Goal: Task Accomplishment & Management: Manage account settings

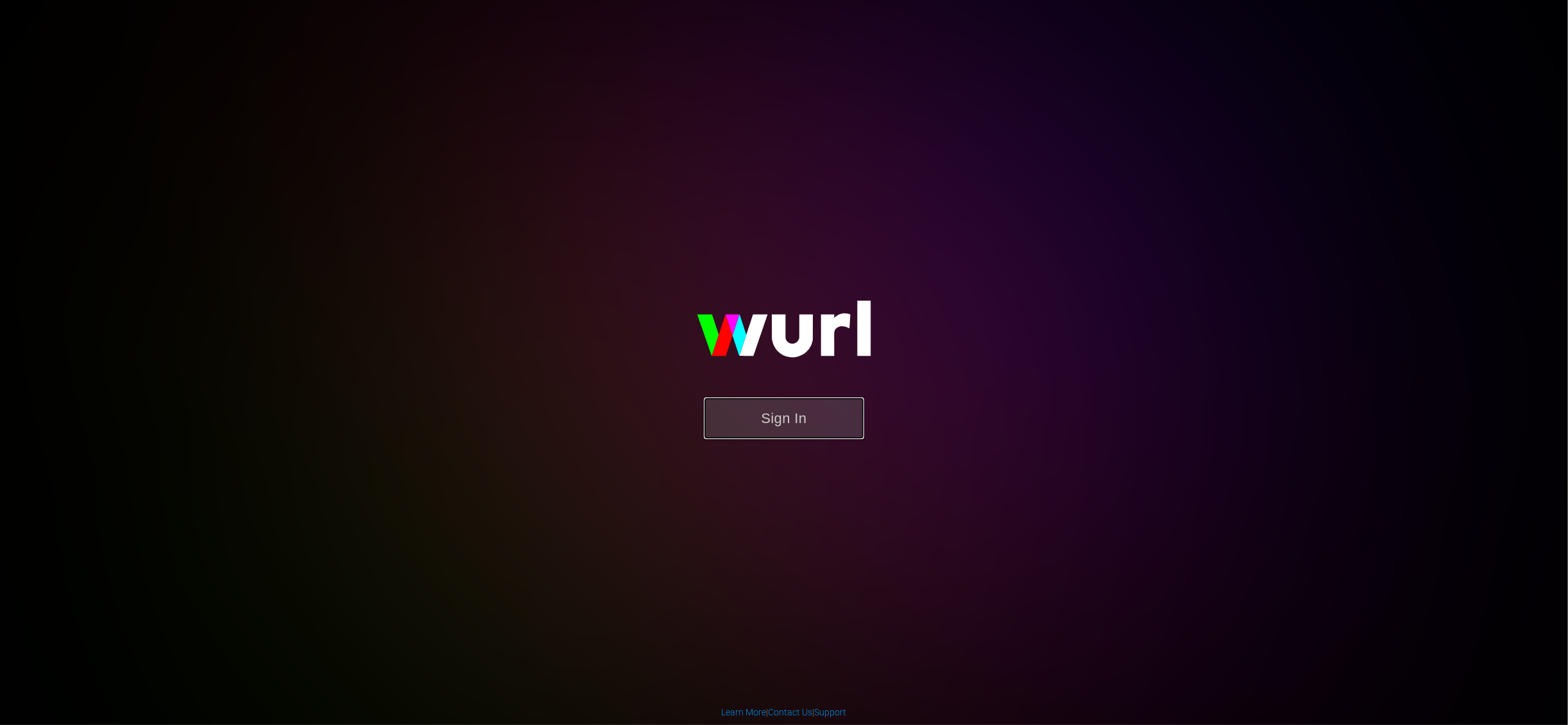
click at [792, 403] on button "Sign In" at bounding box center [784, 418] width 160 height 41
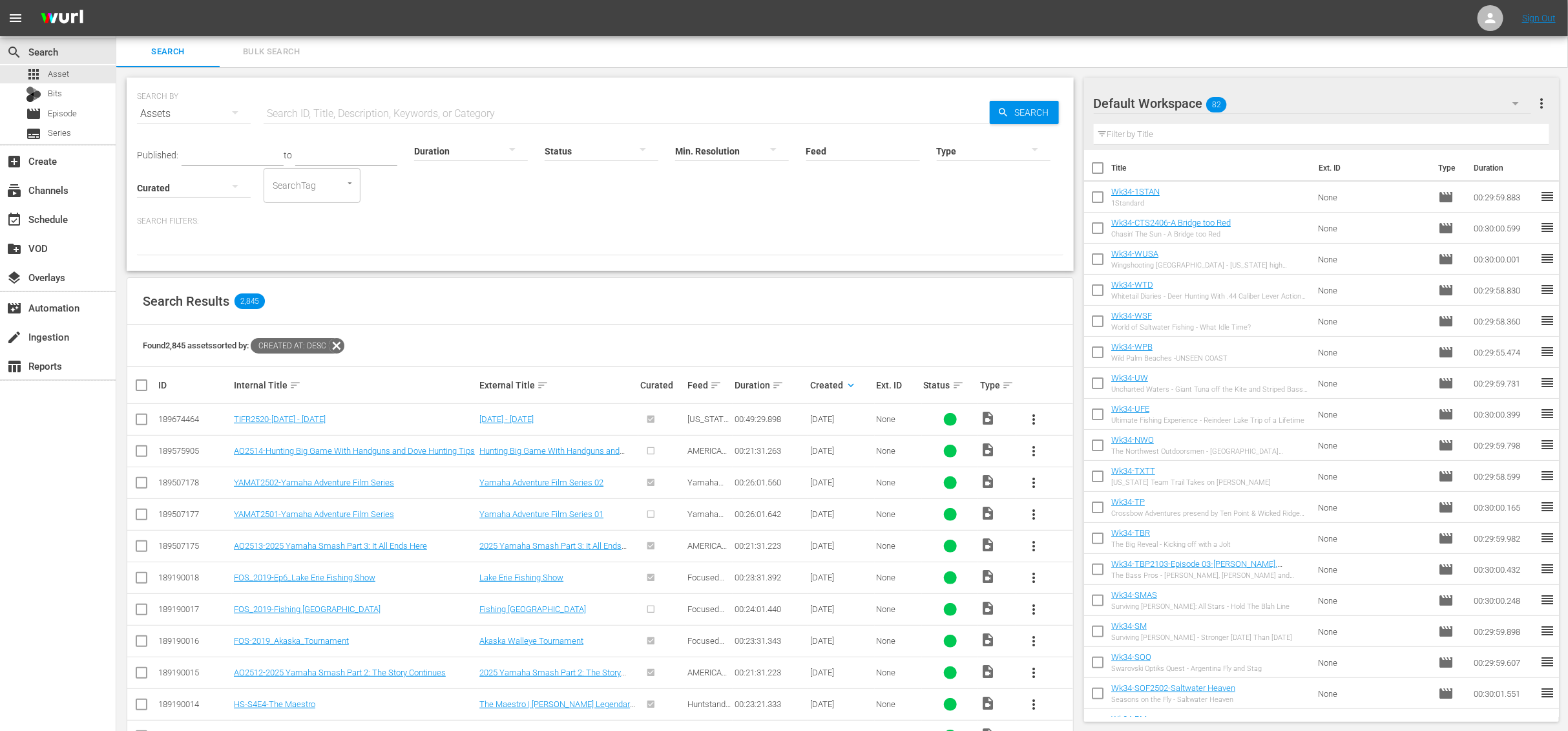
click at [698, 446] on span "AMERICANA OUTDOORS PRESENTED BY [PERSON_NAME]" at bounding box center [709, 484] width 43 height 78
click at [740, 453] on div "00:21:31.263" at bounding box center [771, 450] width 72 height 10
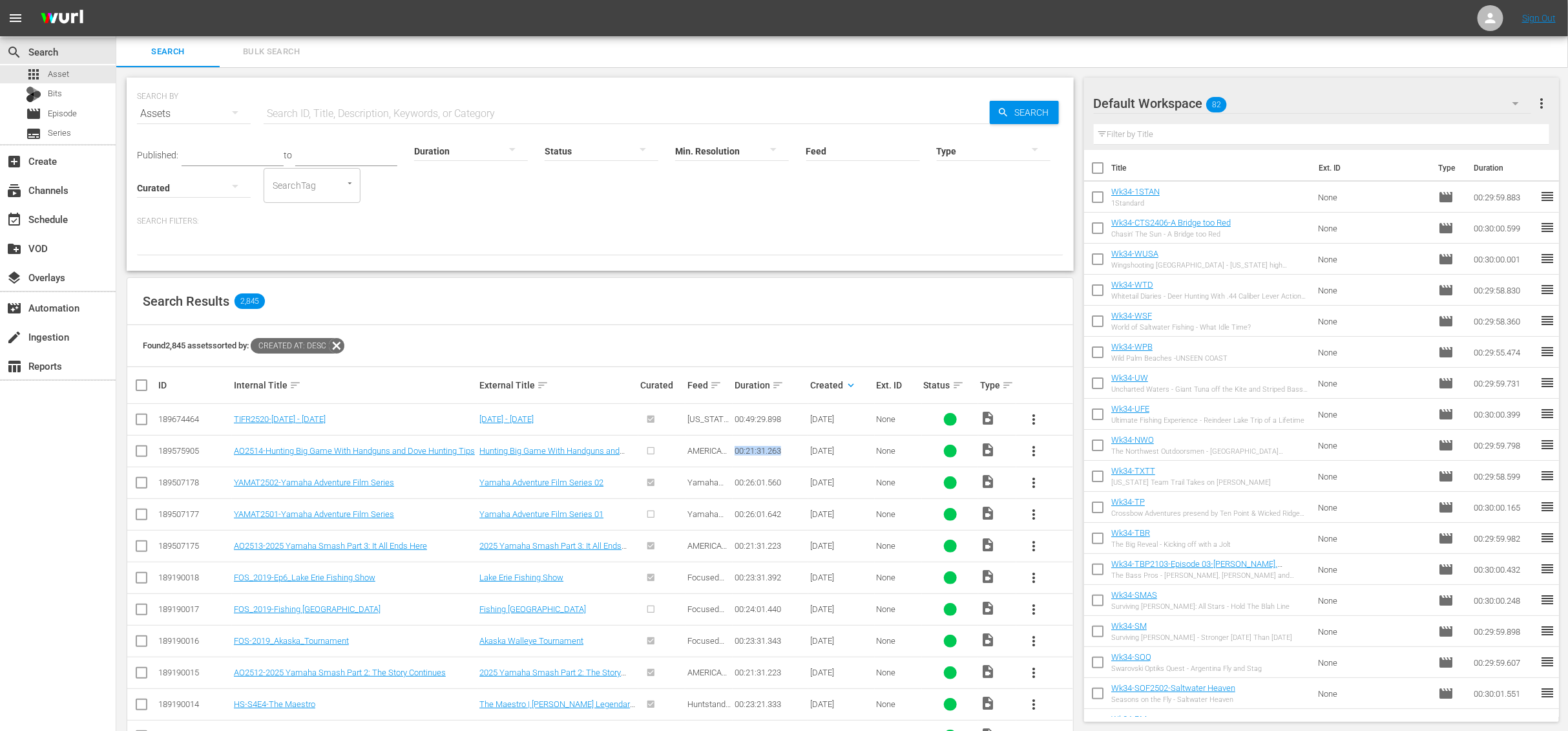
click at [740, 453] on div "00:21:31.263" at bounding box center [771, 450] width 72 height 10
click at [754, 450] on div "00:21:31.263" at bounding box center [771, 450] width 72 height 10
click at [757, 450] on div "00:21:31.263" at bounding box center [771, 450] width 72 height 10
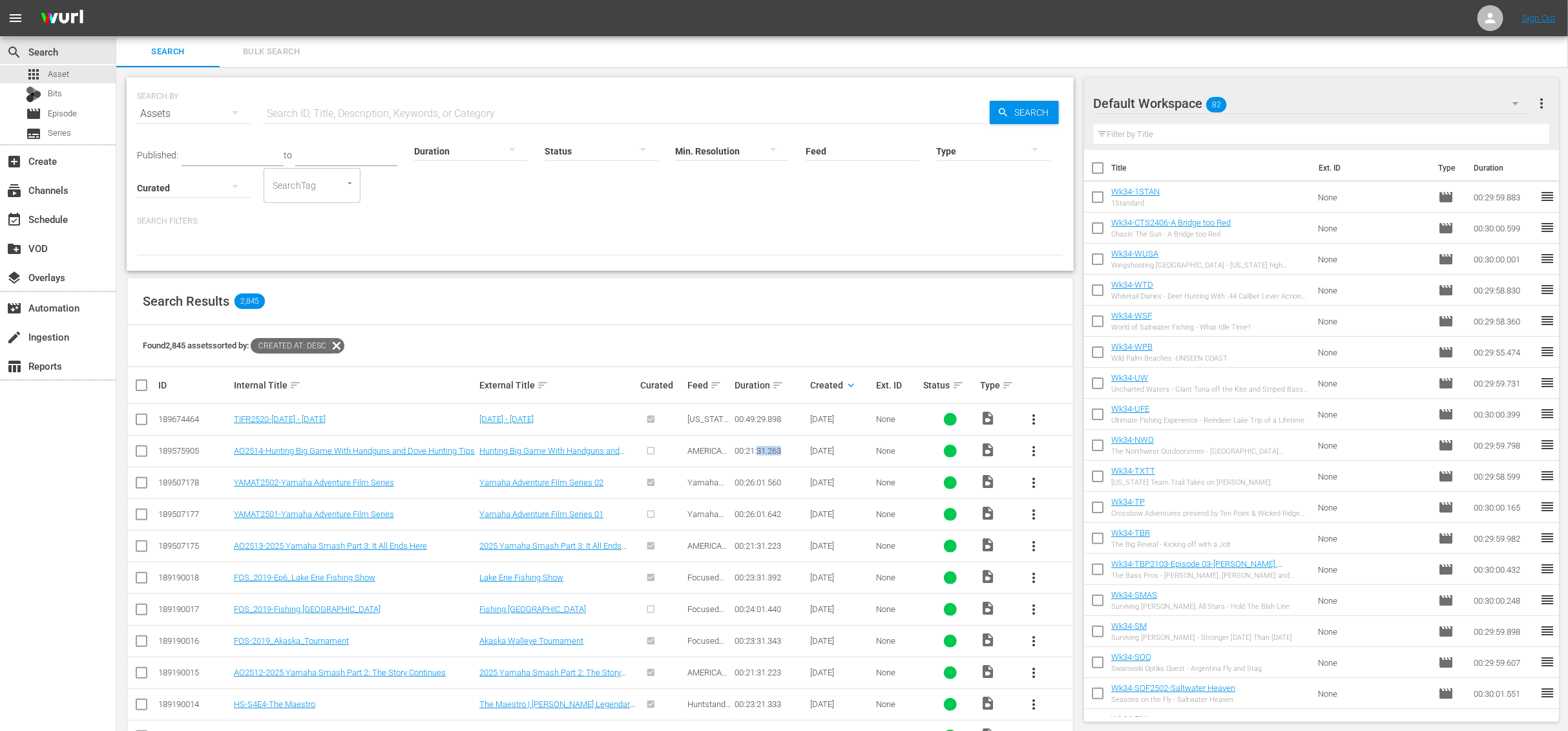
click at [757, 450] on div "00:21:31.263" at bounding box center [771, 450] width 72 height 10
click at [754, 450] on div "00:21:31.263" at bounding box center [771, 450] width 72 height 10
click at [507, 515] on link "Yamaha Adventure Film Series 01" at bounding box center [541, 514] width 124 height 10
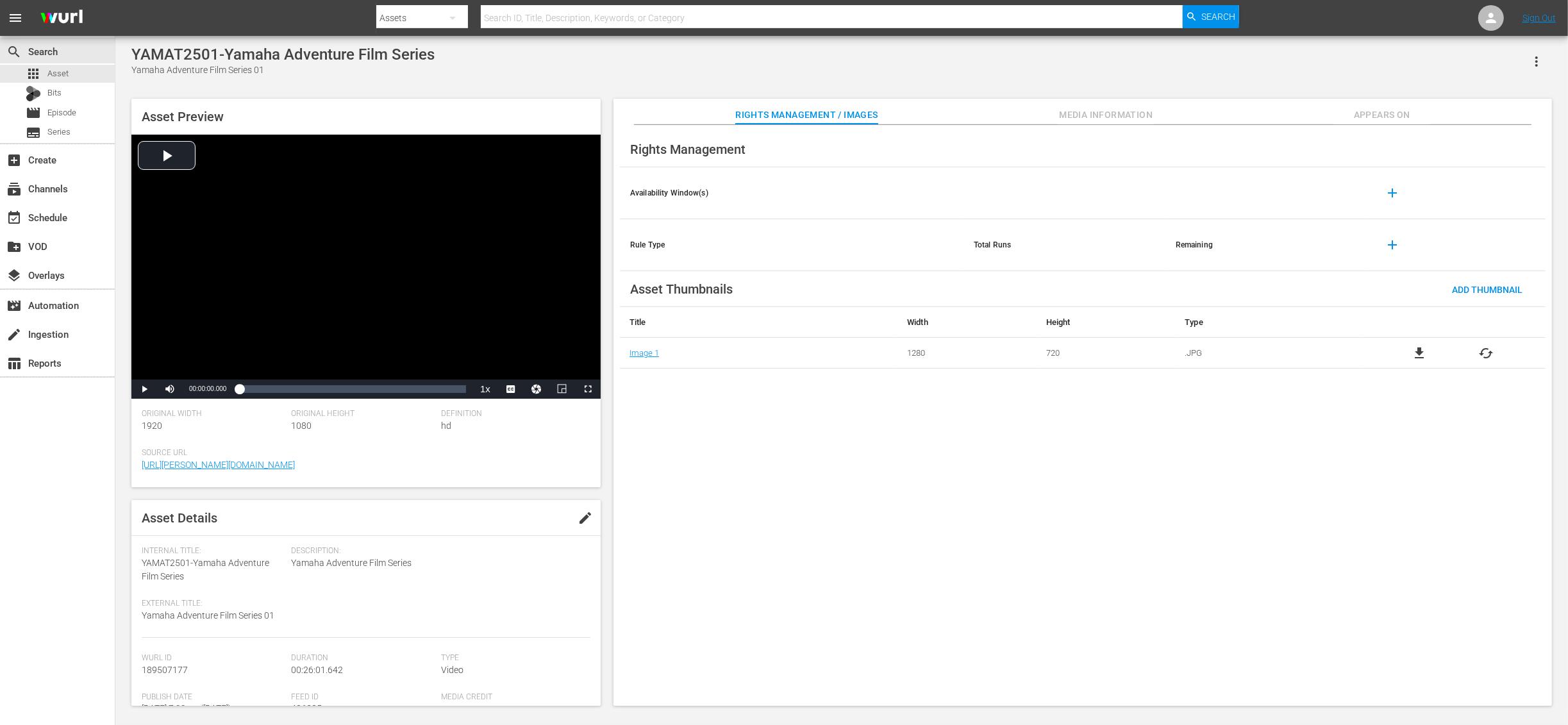
click at [585, 521] on span "edit" at bounding box center [586, 518] width 16 height 16
click at [218, 615] on textarea "Yamaha Adventure Film Series 01" at bounding box center [209, 616] width 136 height 16
paste textarea "Across America: Yamaha RMAX 1000 Conquers the West"
type textarea "Across America: Yamaha RMAX 1000 Conquers the West"
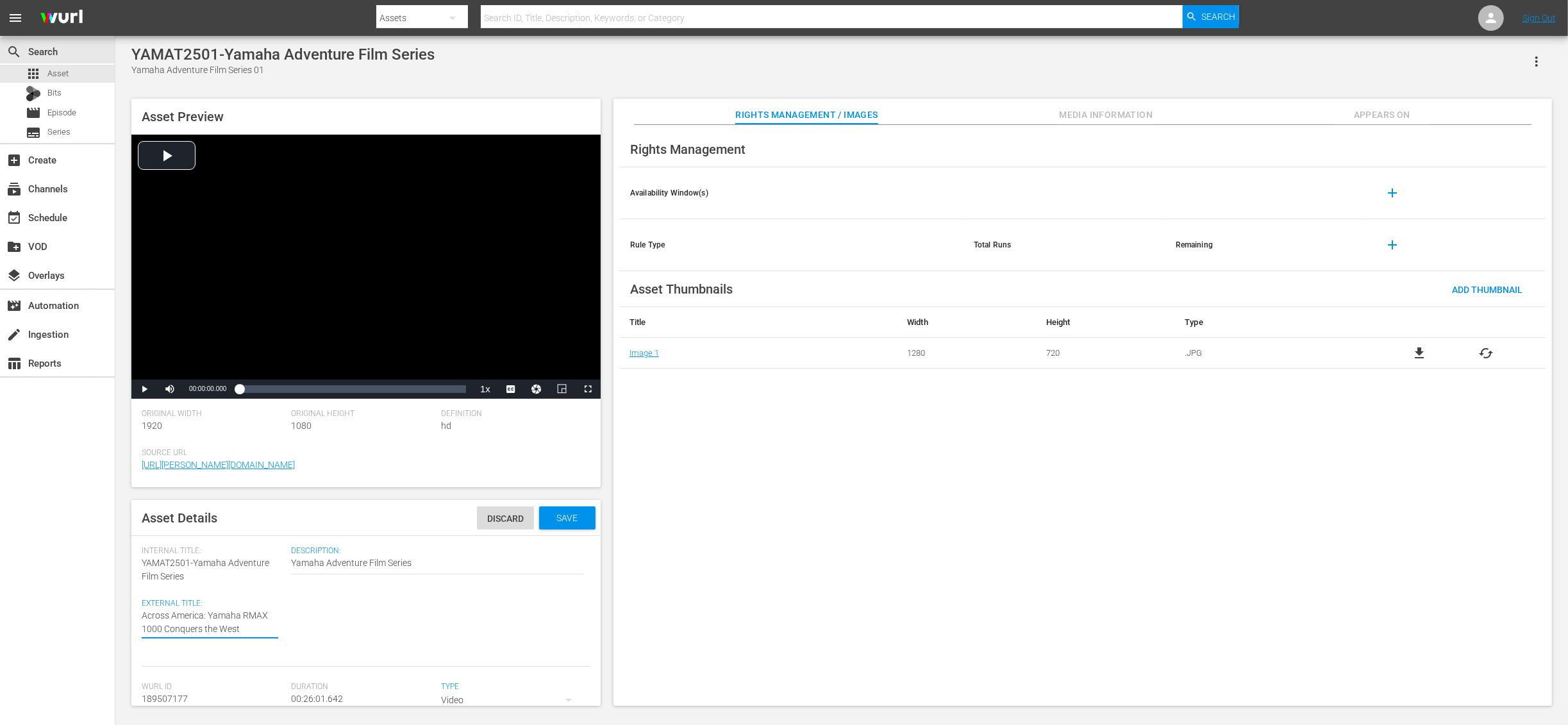
type textarea "Across America: Yamaha RMAX 1000 Conquers the West"
click at [415, 562] on textarea "Yamaha Adventure Film Series" at bounding box center [437, 564] width 293 height 16
paste textarea "From the rugged red walls of the [GEOGRAPHIC_DATA] to the icy expanse of [US_ST…"
type textarea "From the rugged red walls of the [GEOGRAPHIC_DATA] to the icy expanse of [US_ST…"
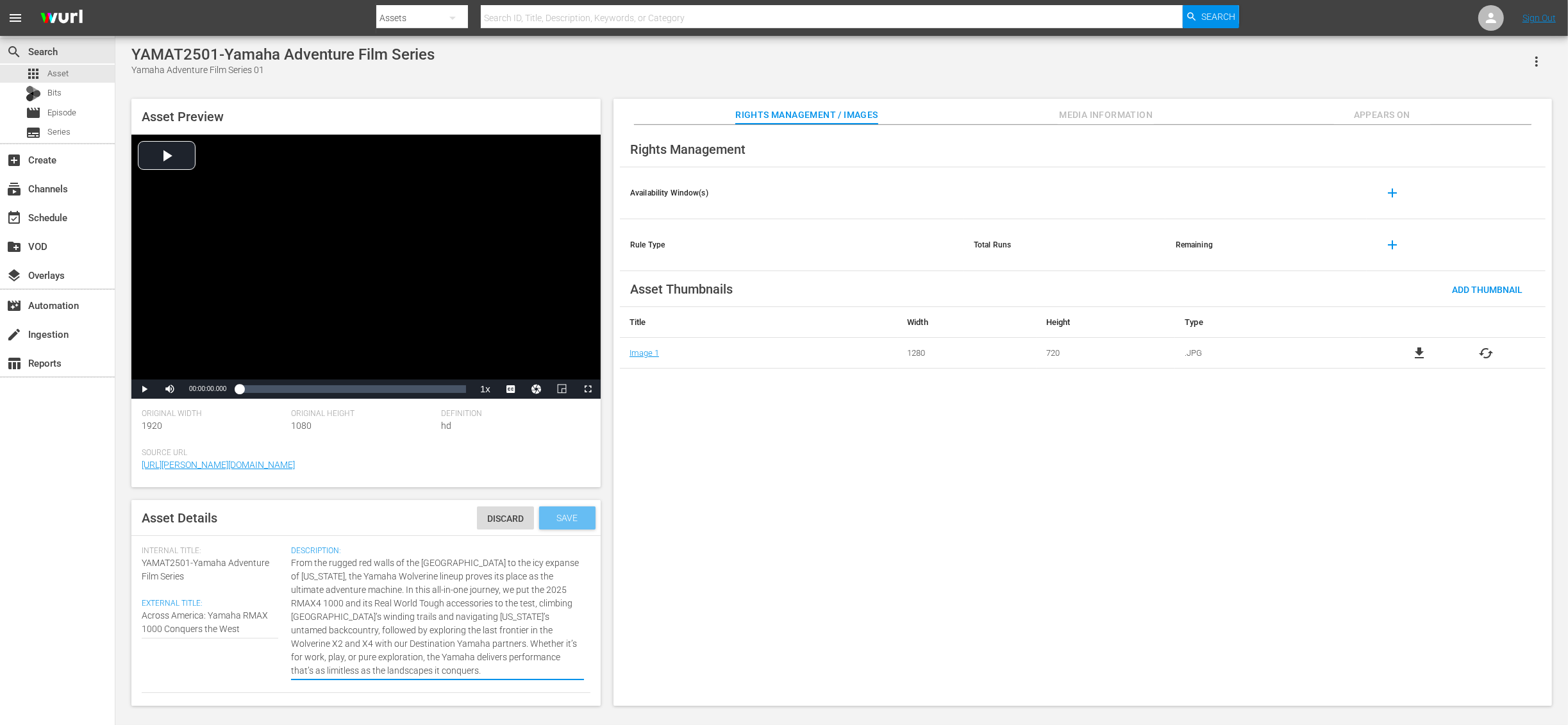
type textarea "From the rugged red walls of the [GEOGRAPHIC_DATA] to the icy expanse of [US_ST…"
click at [556, 517] on span "Save" at bounding box center [567, 518] width 41 height 10
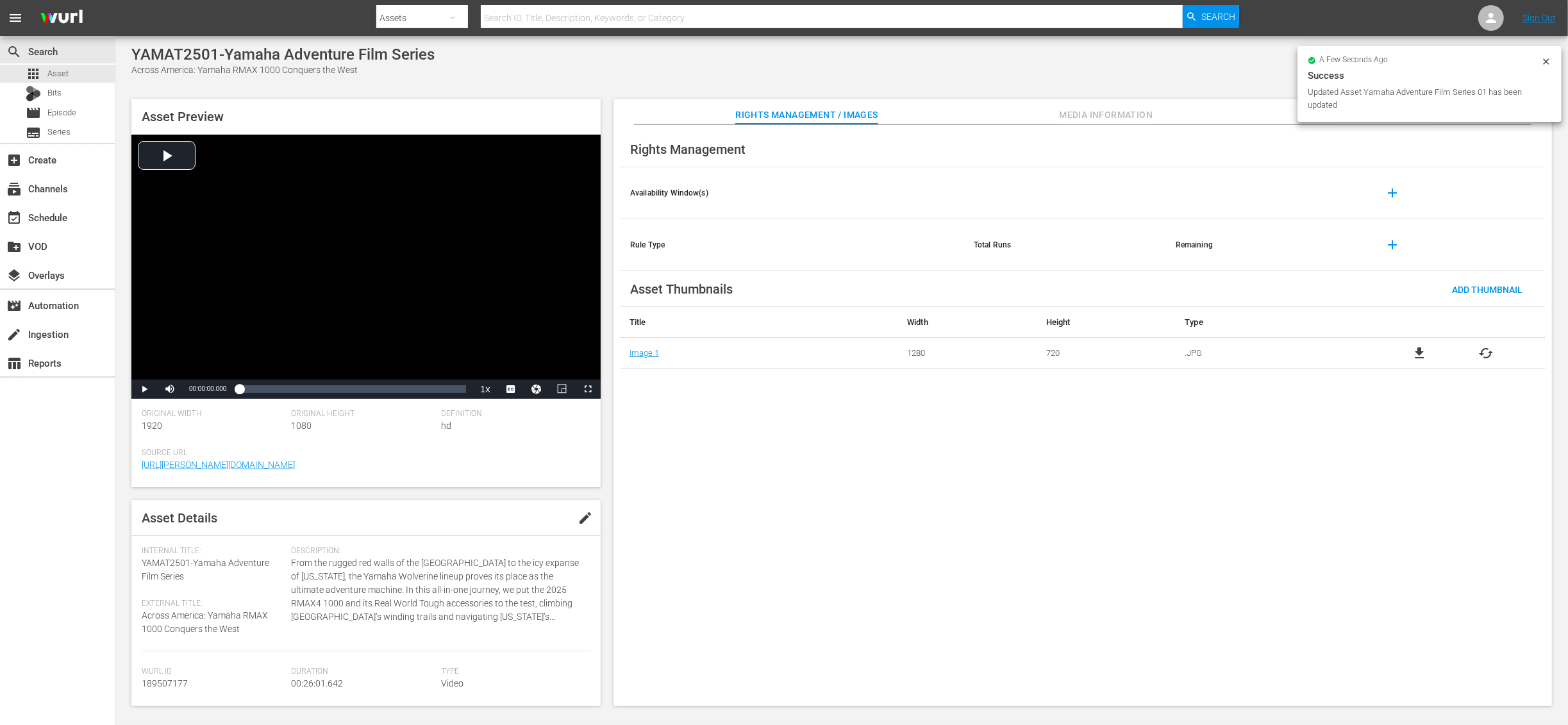
click at [1120, 98] on div "Asset Preview Video Player is loading. Play Video Play Mute Current Time 00:00:…" at bounding box center [842, 395] width 1434 height 607
click at [1112, 118] on span "Media Information" at bounding box center [1106, 115] width 96 height 16
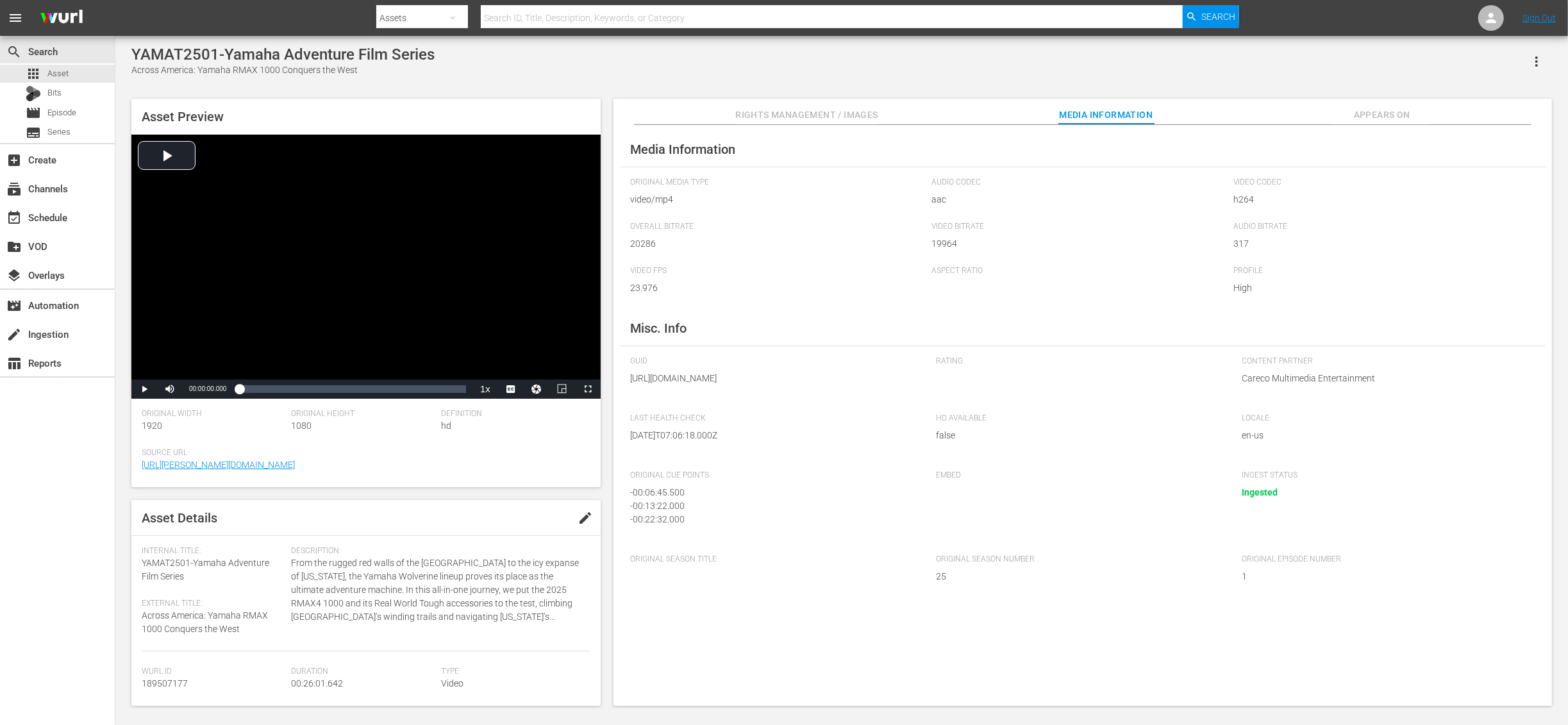
click at [1364, 107] on span "Appears On" at bounding box center [1382, 115] width 96 height 16
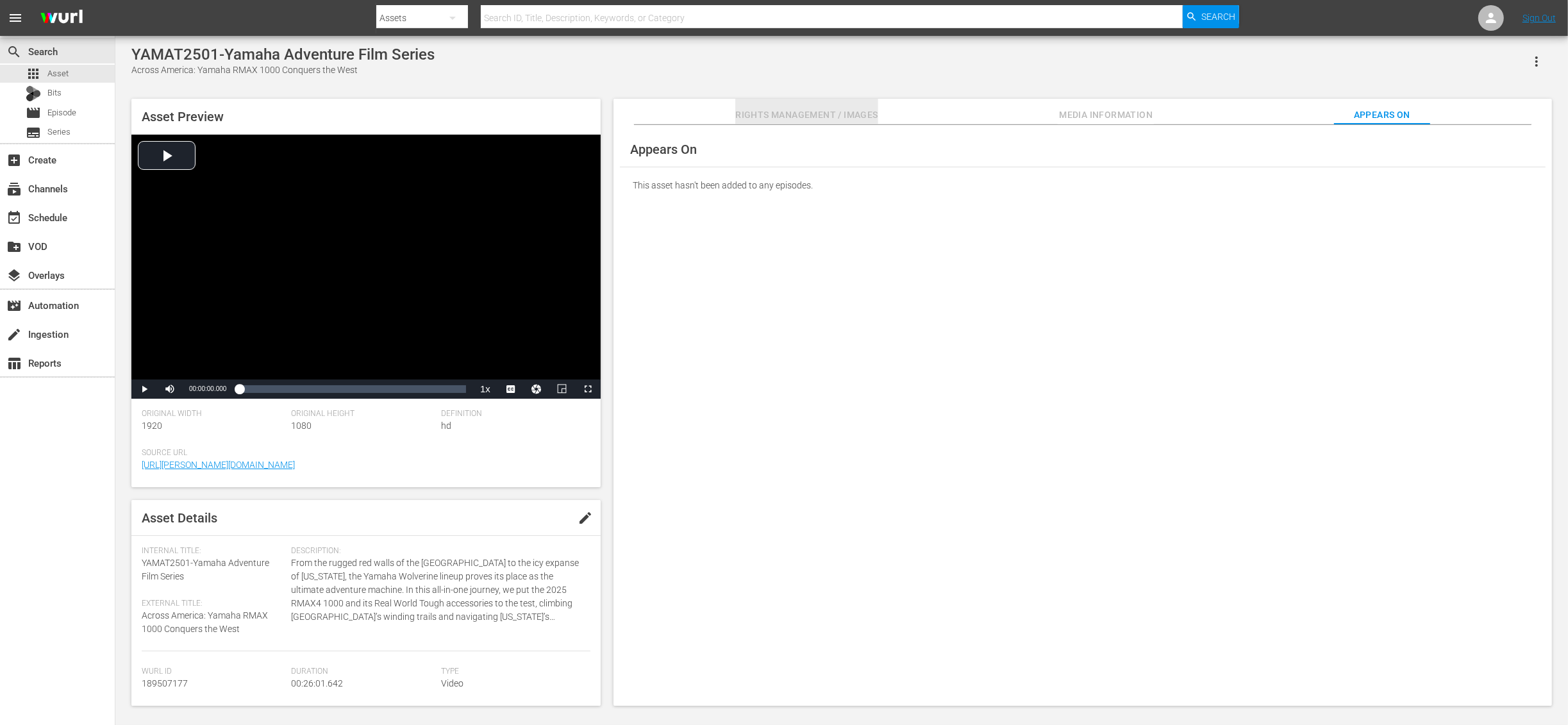
click at [803, 112] on span "Rights Management / Images" at bounding box center [807, 115] width 142 height 16
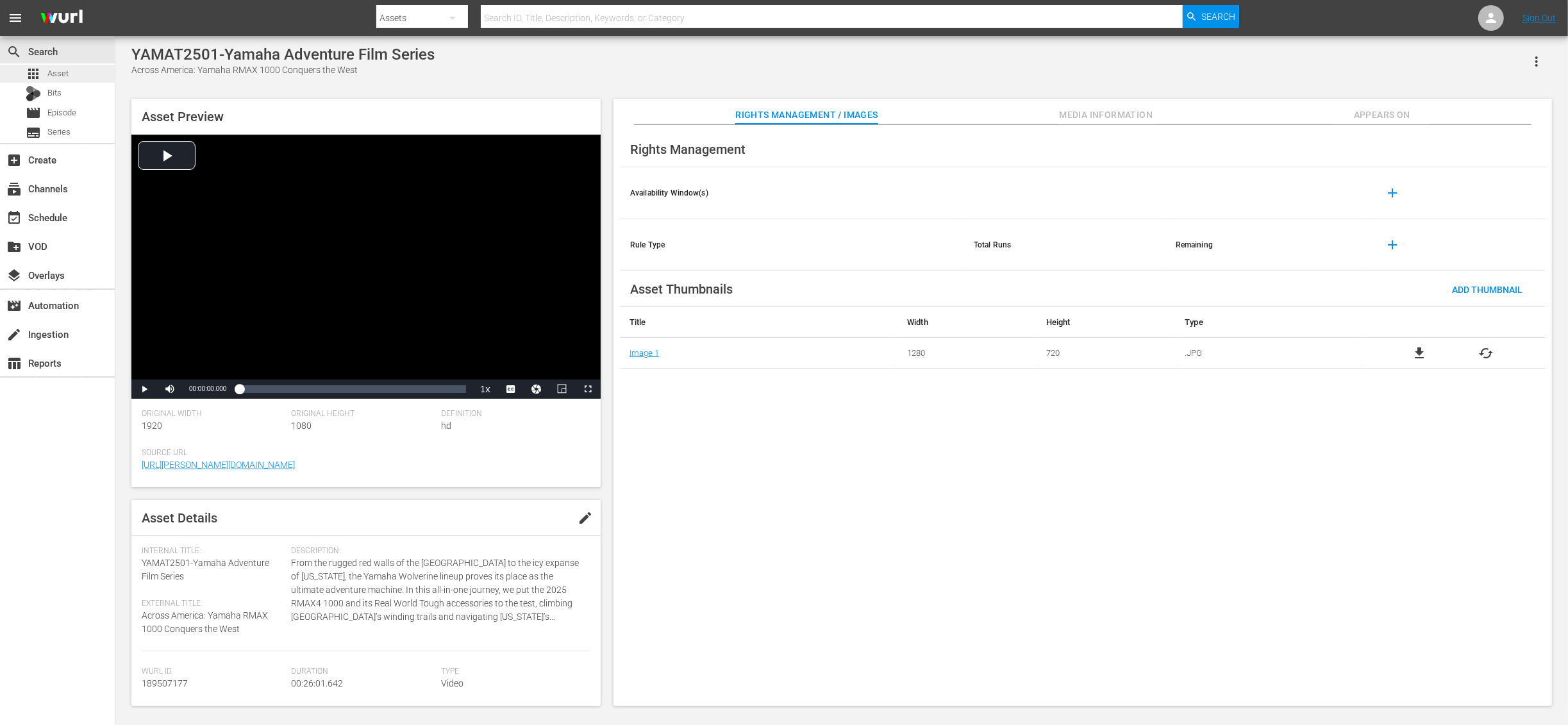
click at [61, 72] on span "Asset" at bounding box center [58, 74] width 21 height 13
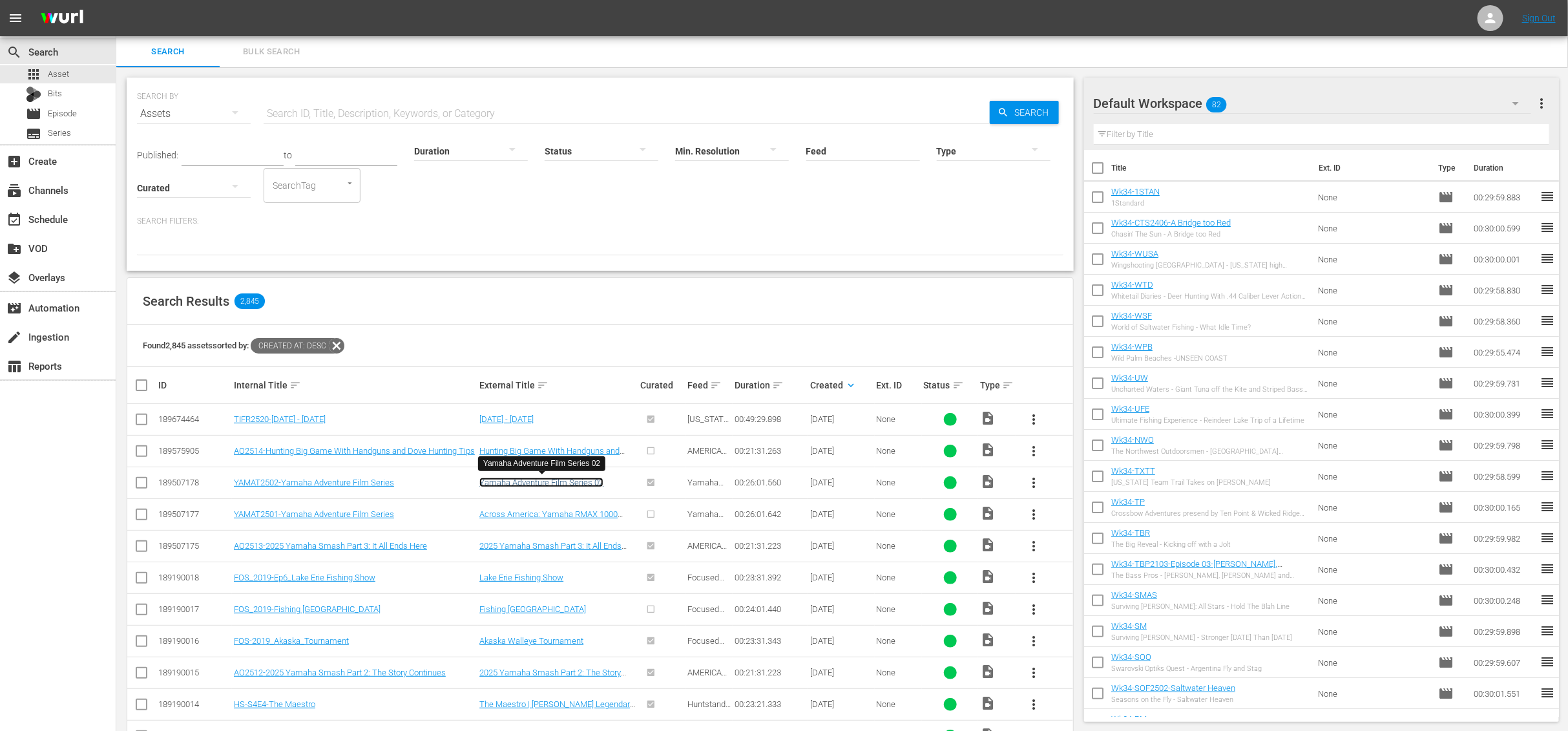
click at [497, 485] on link "Yamaha Adventure Film Series 02" at bounding box center [541, 482] width 124 height 10
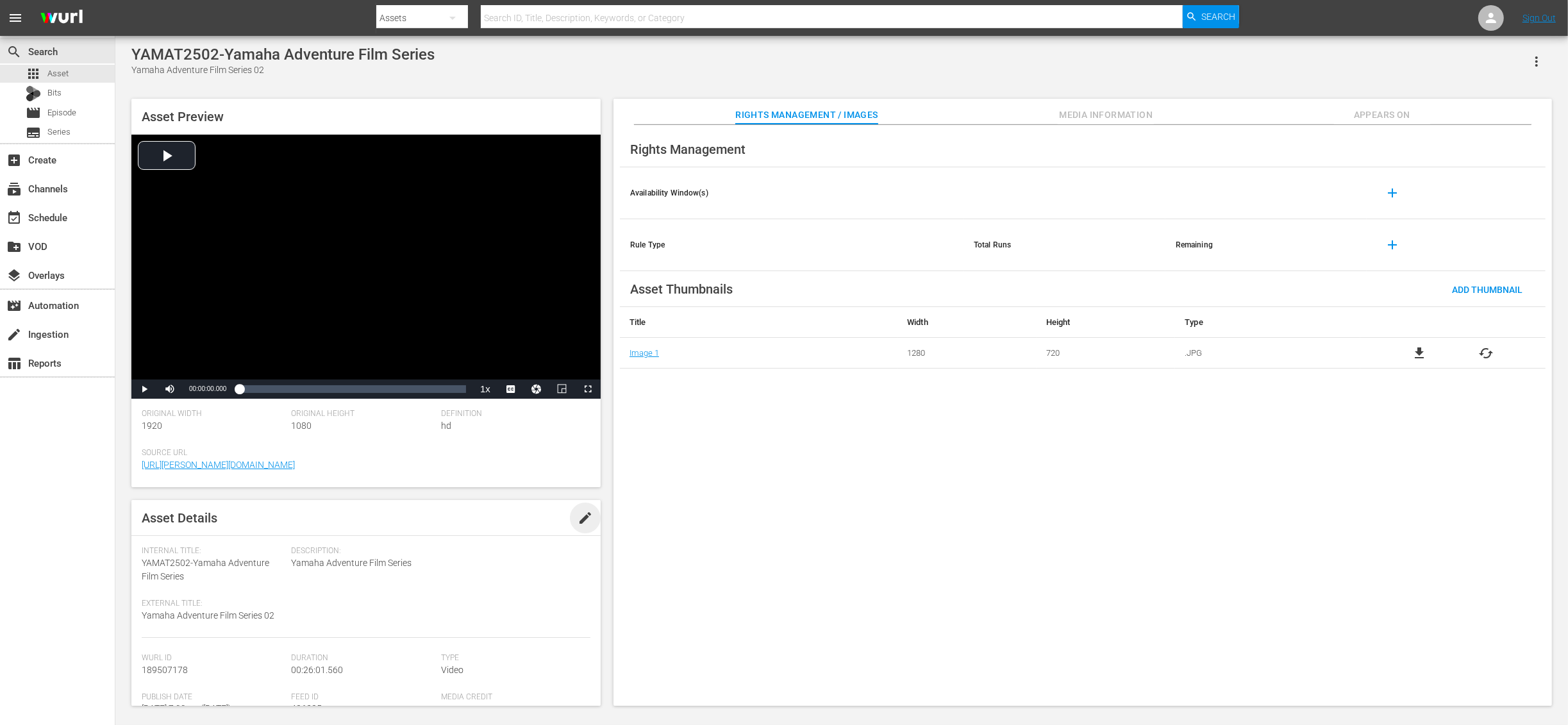
click at [581, 519] on span "edit" at bounding box center [586, 518] width 16 height 16
click at [240, 617] on textarea "Yamaha Adventure Film Series 02" at bounding box center [209, 616] width 136 height 16
paste textarea "Trail Tested, Race Proven: Wolverine RMAX 1000 & YFZ450R in Action"
type textarea "Trail Tested, Race Proven: Wolverine RMAX 1000 & YFZ450R in Action"
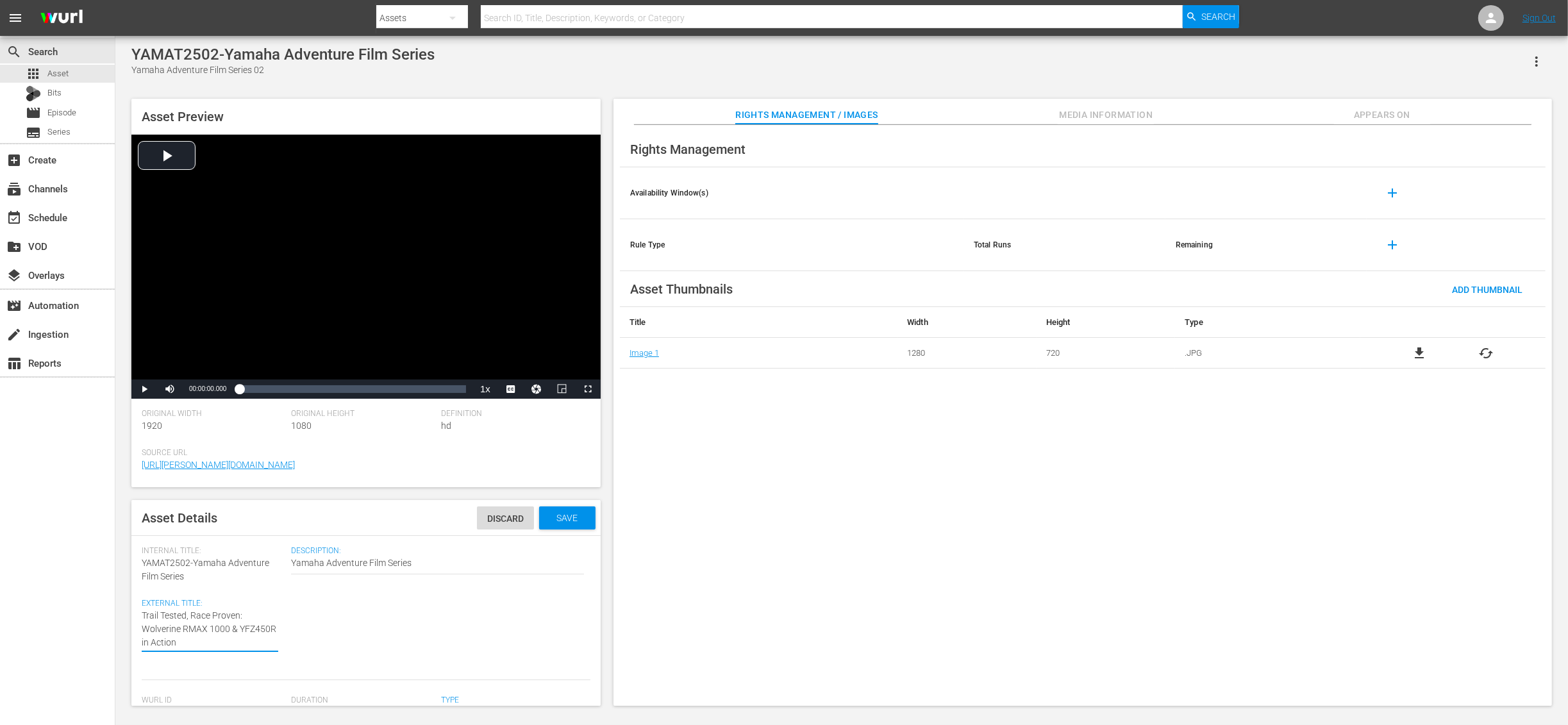
type textarea "Trail Tested, Race Proven: Wolverine RMAX 1000 & YFZ450R in Action"
type textarea "\Trail Tested, Race Proven: Wolverine RMAX 1000 & YFZ450R in Action"
type textarea "Trail Tested, Race Proven: Wolverine RMAX 1000 & YFZ450R in Action"
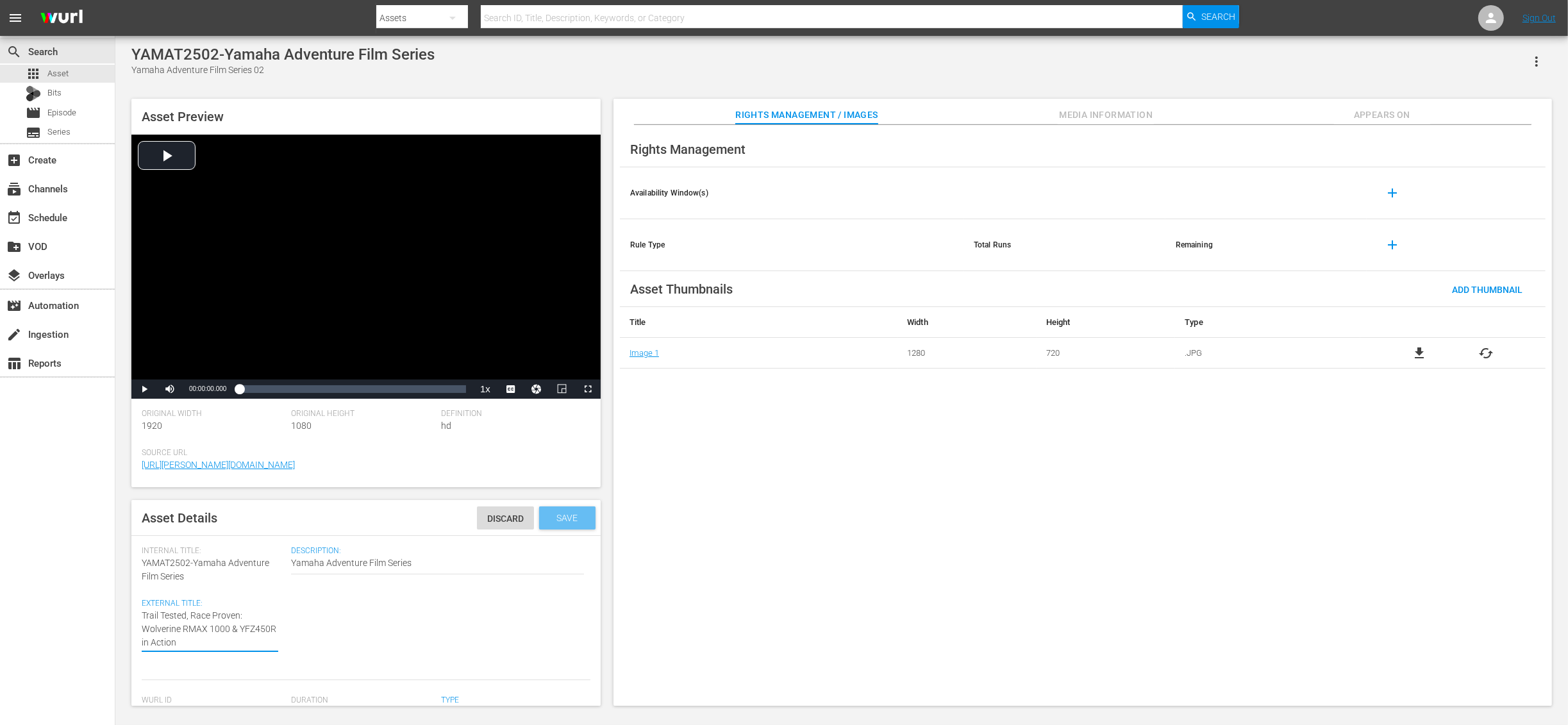
click at [566, 518] on span "Save" at bounding box center [567, 518] width 41 height 10
click at [584, 510] on span "edit" at bounding box center [586, 518] width 16 height 16
click at [412, 563] on textarea "Yamaha Adventure Film Series" at bounding box center [437, 564] width 293 height 16
paste textarea "From conquering the unforgiving granite of the Rubicon Trail to battling the mu…"
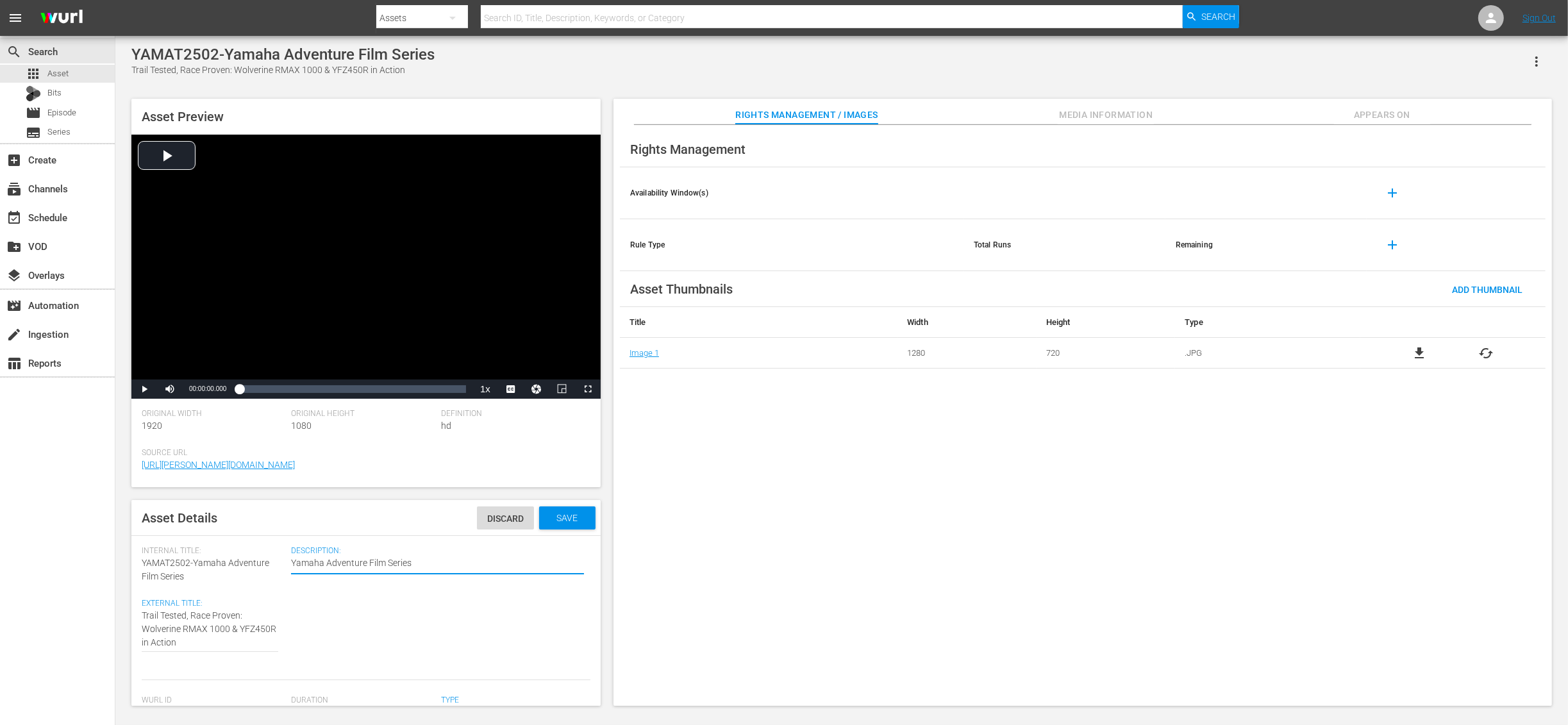
type textarea "From conquering the unforgiving granite of the Rubicon Trail to battling the mu…"
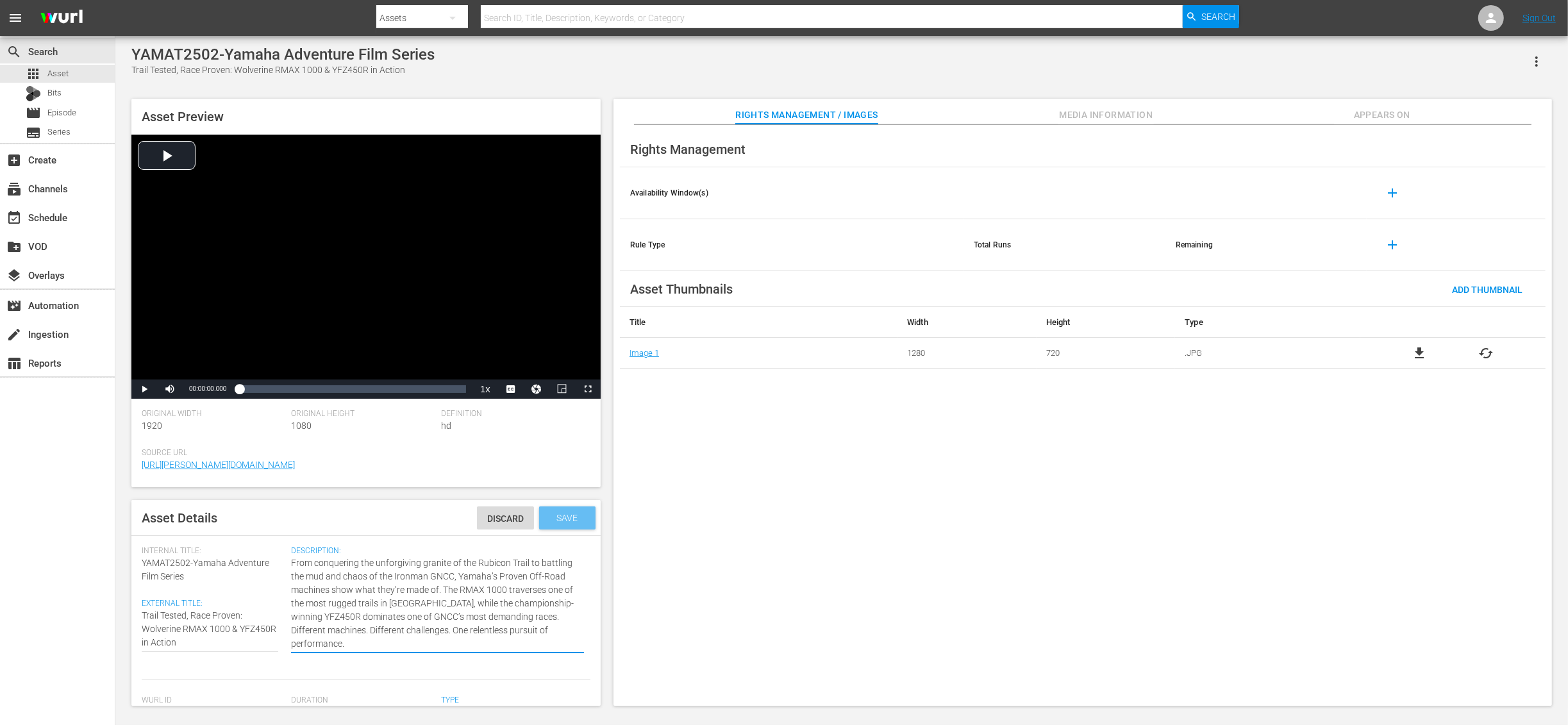
type textarea "From conquering the unforgiving granite of the Rubicon Trail to battling the mu…"
click at [553, 518] on span "Save" at bounding box center [567, 518] width 41 height 10
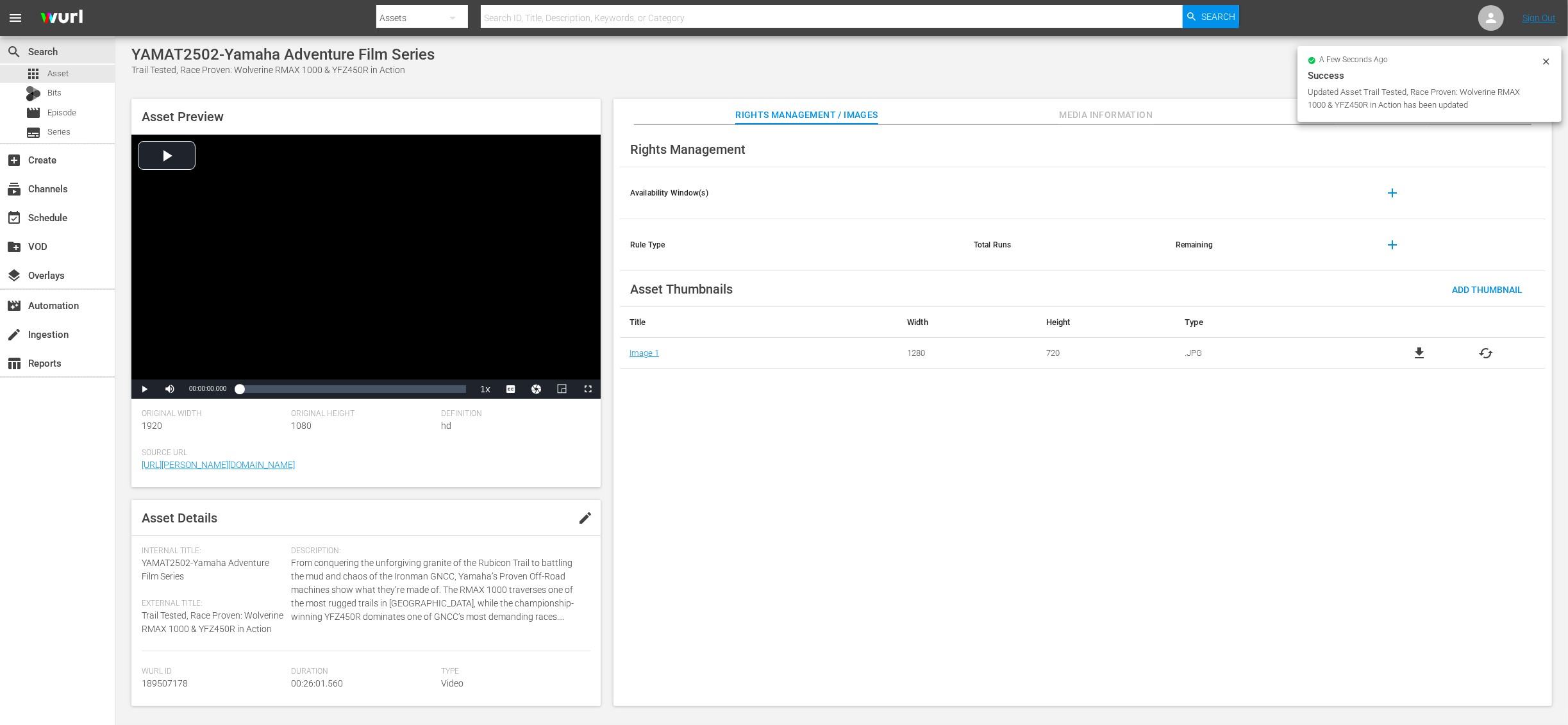
click at [1548, 61] on icon at bounding box center [1546, 61] width 10 height 10
click at [69, 76] on div "apps Asset" at bounding box center [58, 74] width 115 height 18
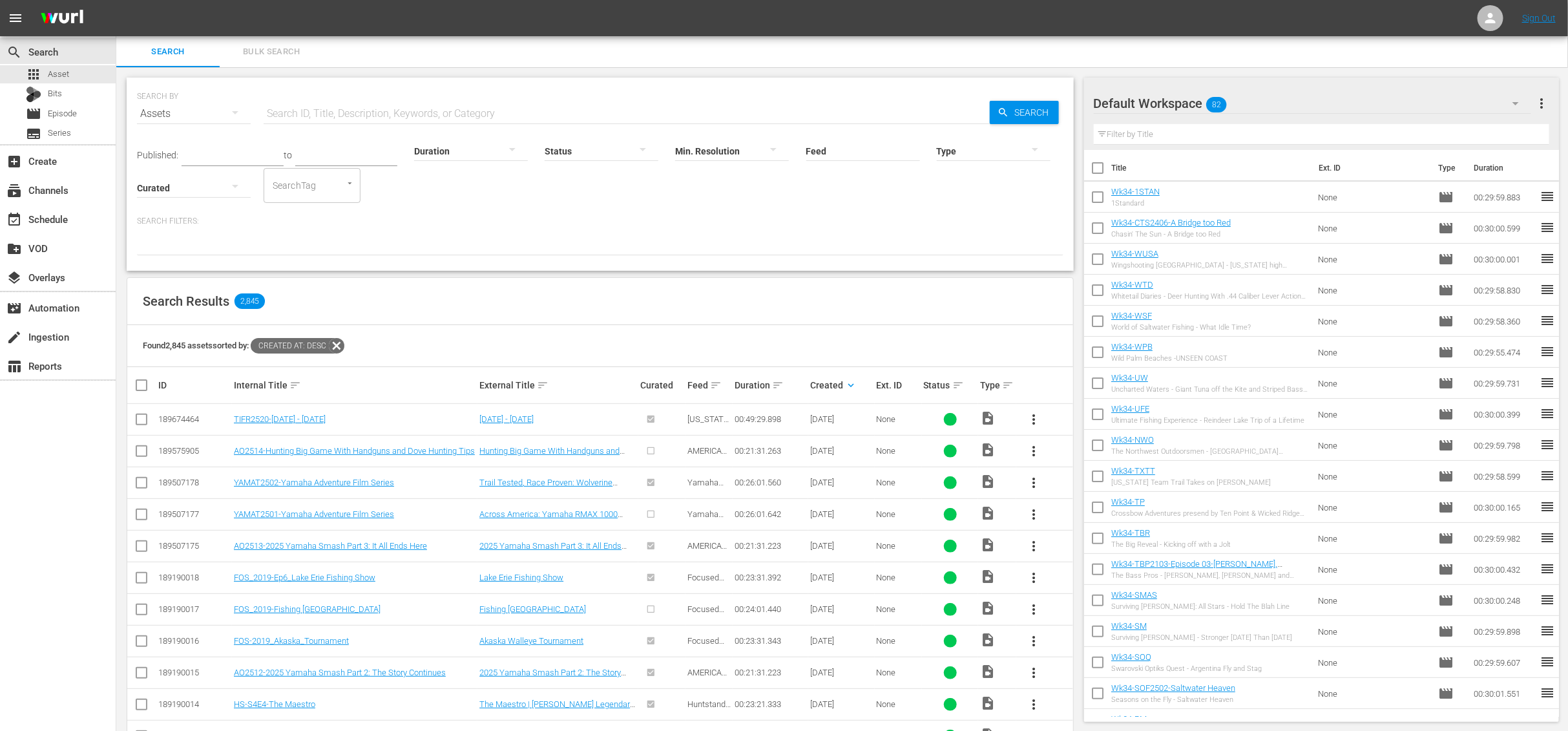
click at [1191, 135] on input "text" at bounding box center [1322, 134] width 456 height 21
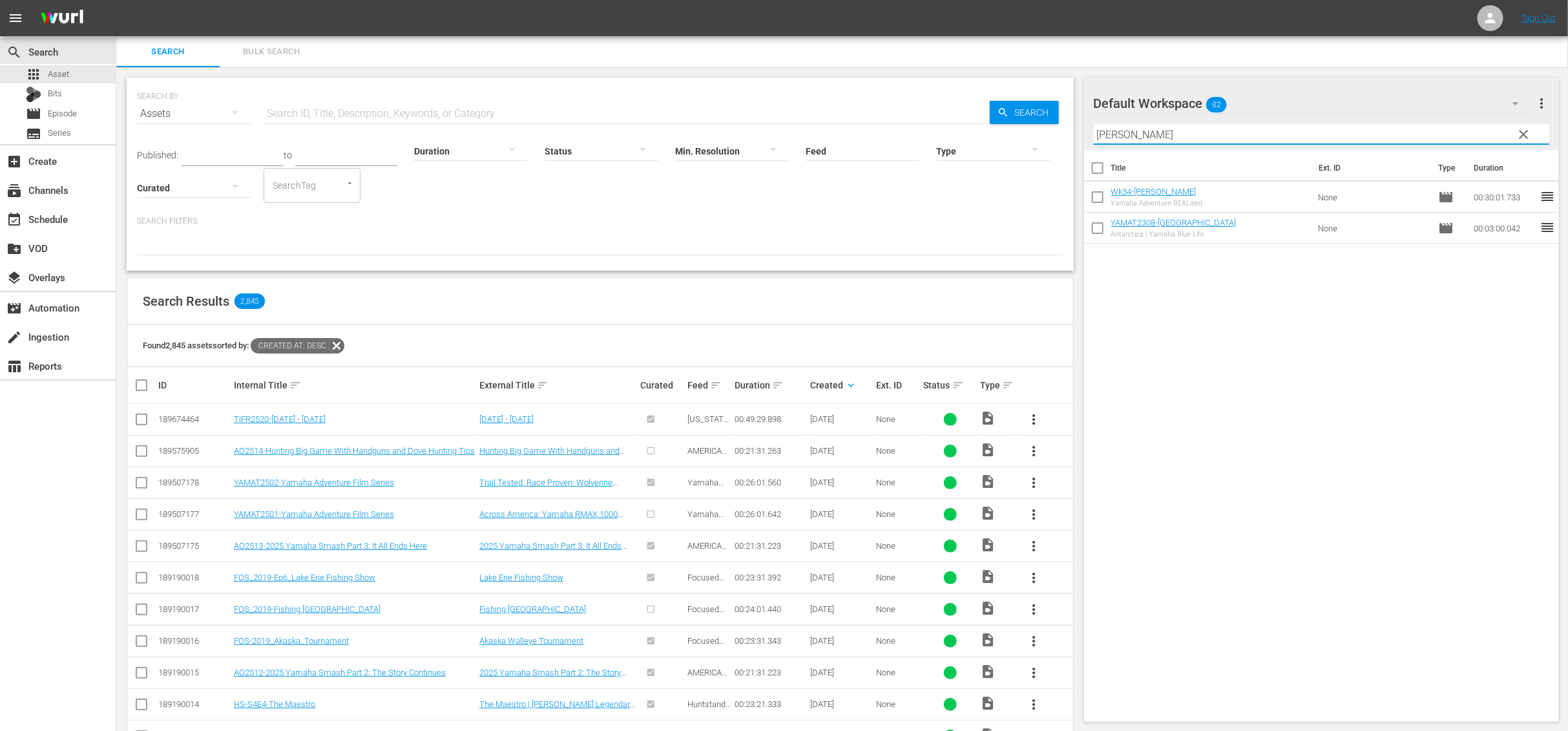
type input "[PERSON_NAME]"
click at [1191, 369] on div "Title Ext. ID Type Duration Wk34-[PERSON_NAME] Yamaha Adventure REALized None m…" at bounding box center [1322, 433] width 476 height 567
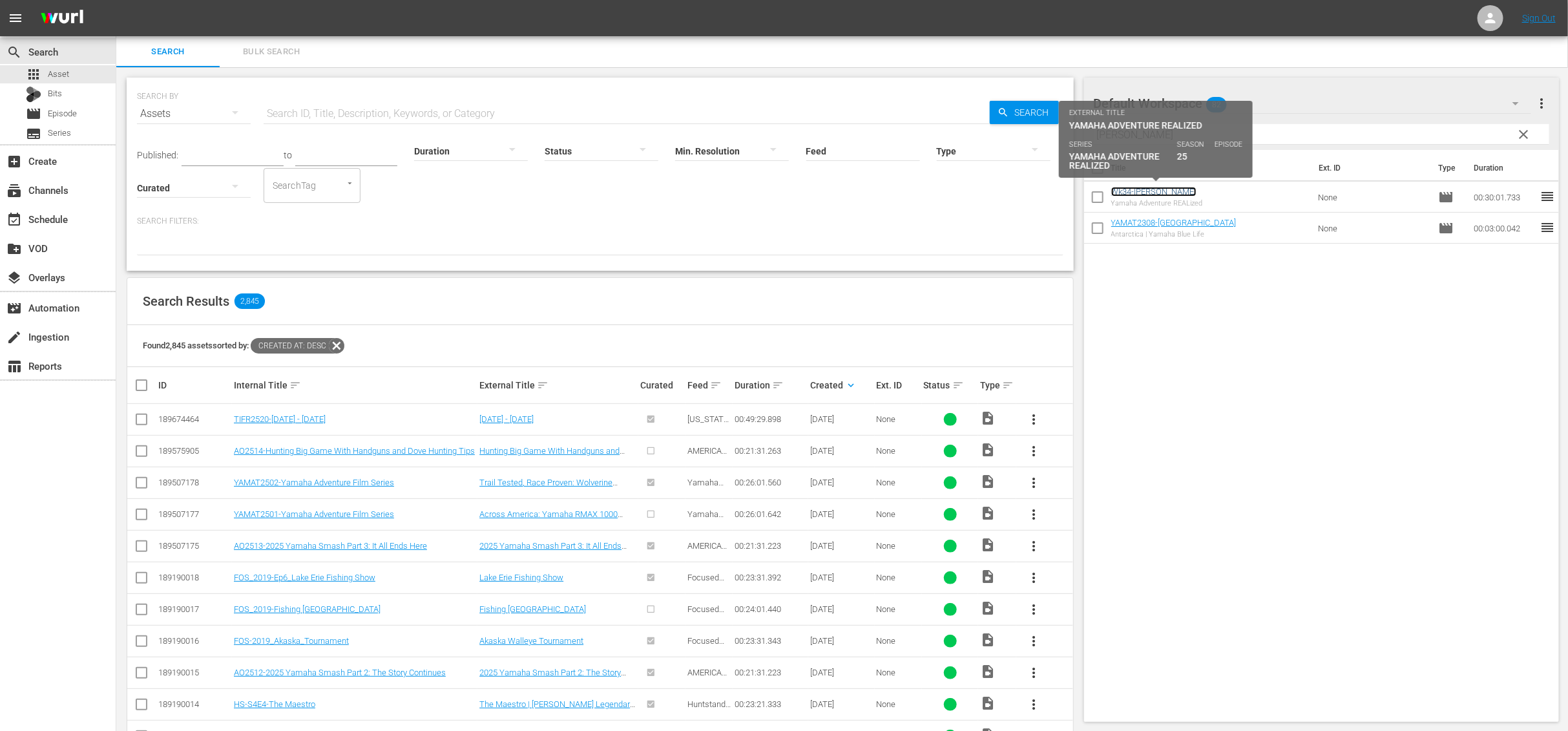
click at [1148, 193] on link "Wk34-[PERSON_NAME]" at bounding box center [1154, 192] width 85 height 10
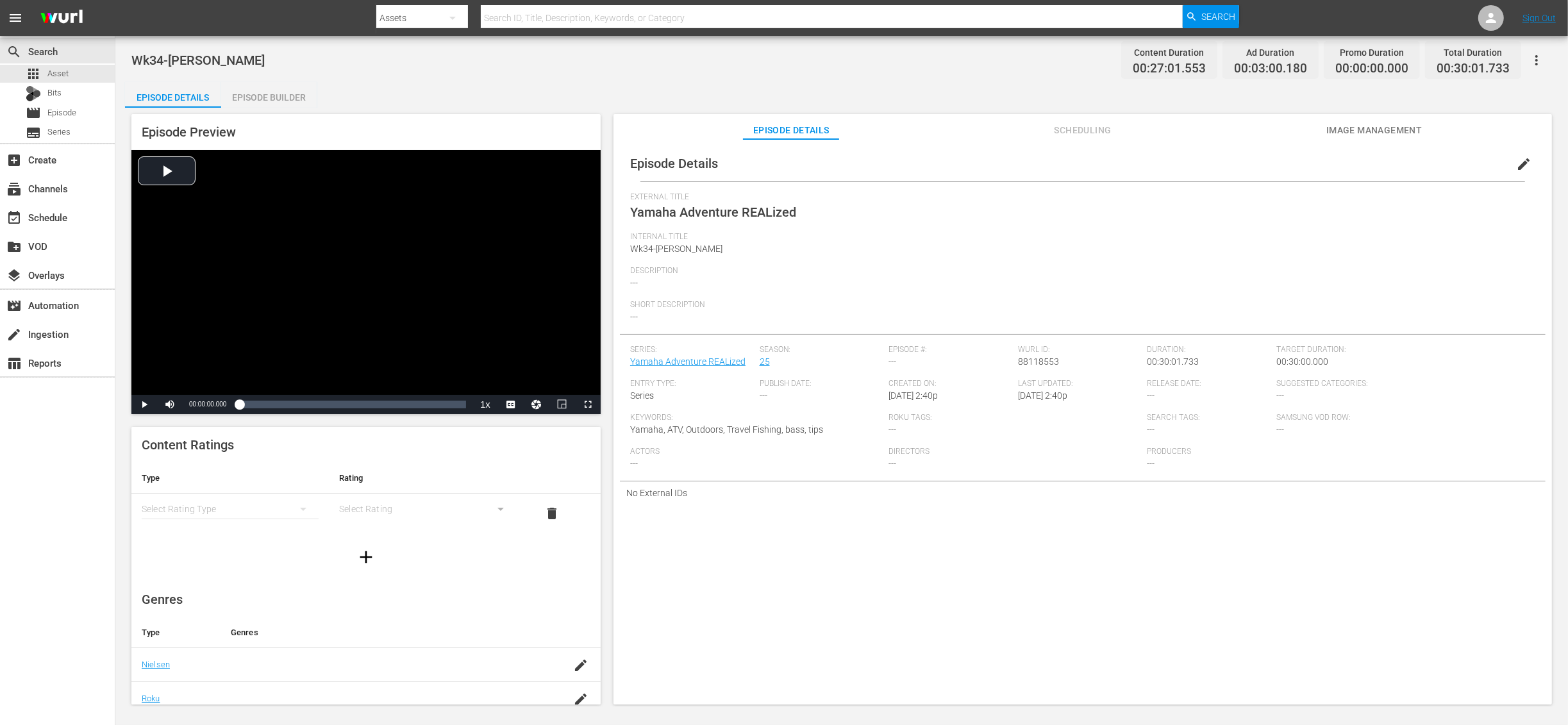
click at [1518, 160] on span "edit" at bounding box center [1524, 164] width 16 height 16
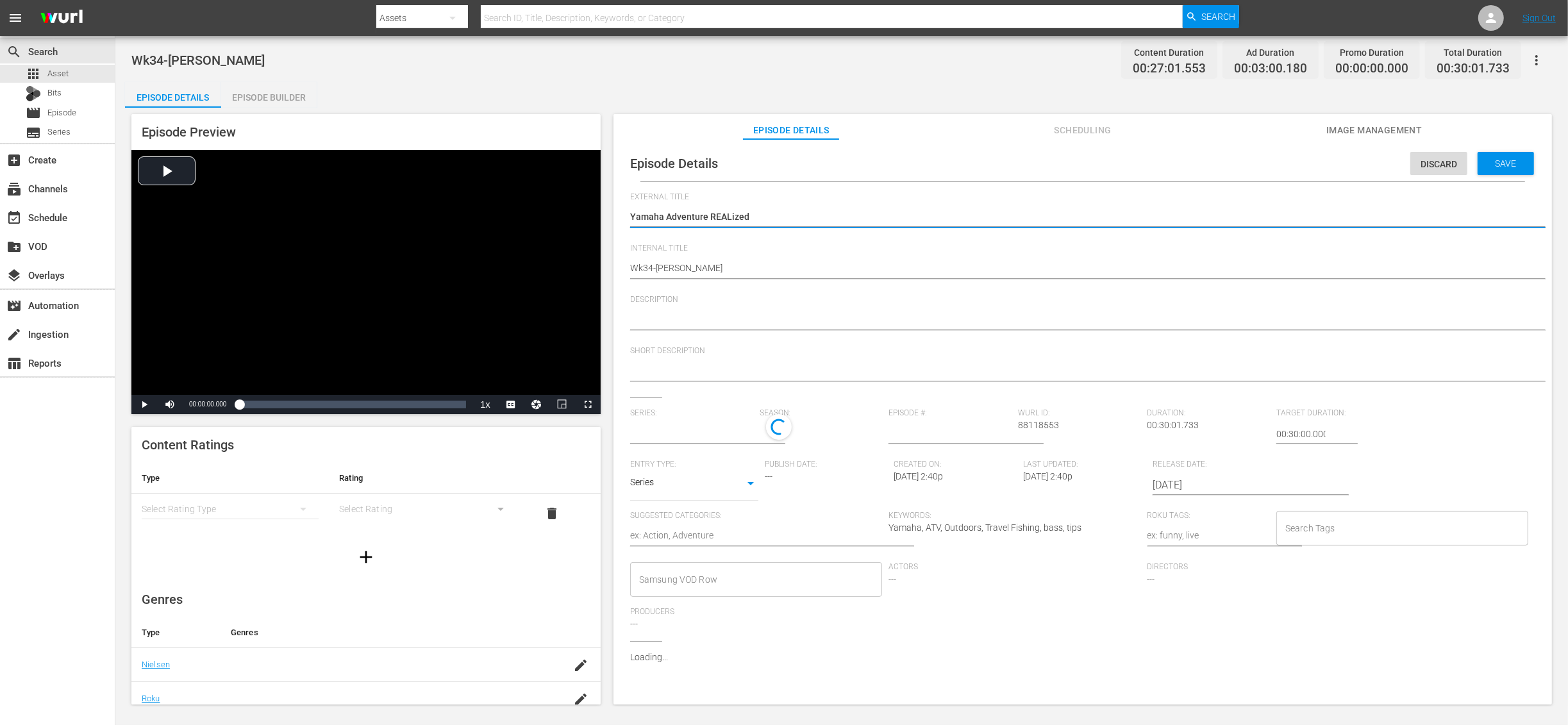
type input "Yamaha Adventure REALized"
click at [776, 213] on textarea "Yamaha Adventure REALized" at bounding box center [1079, 218] width 899 height 16
type textarea "From conquering the unforgiving granite of the Rubicon Trail to battling the mu…"
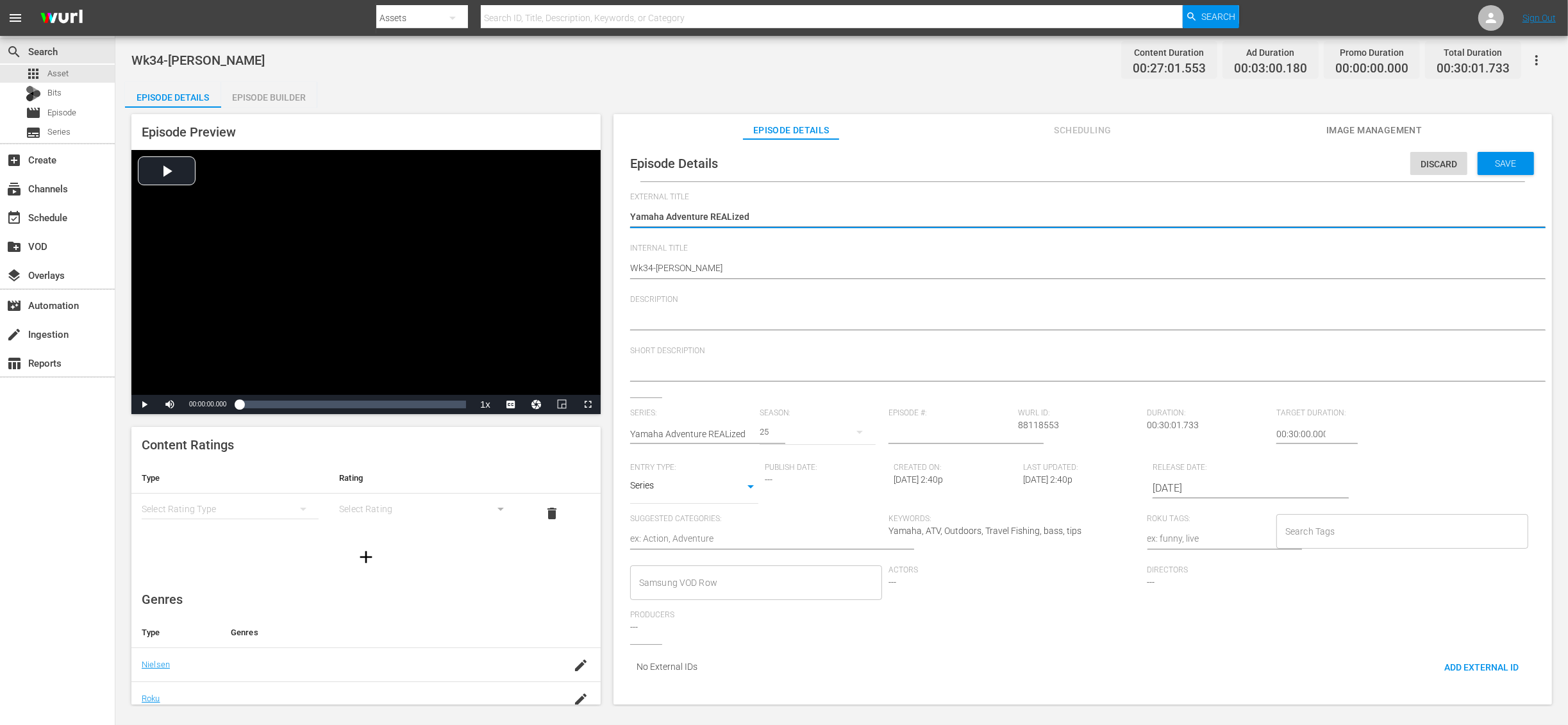
type textarea "From conquering the unforgiving granite of the Rubicon Trail to battling the mu…"
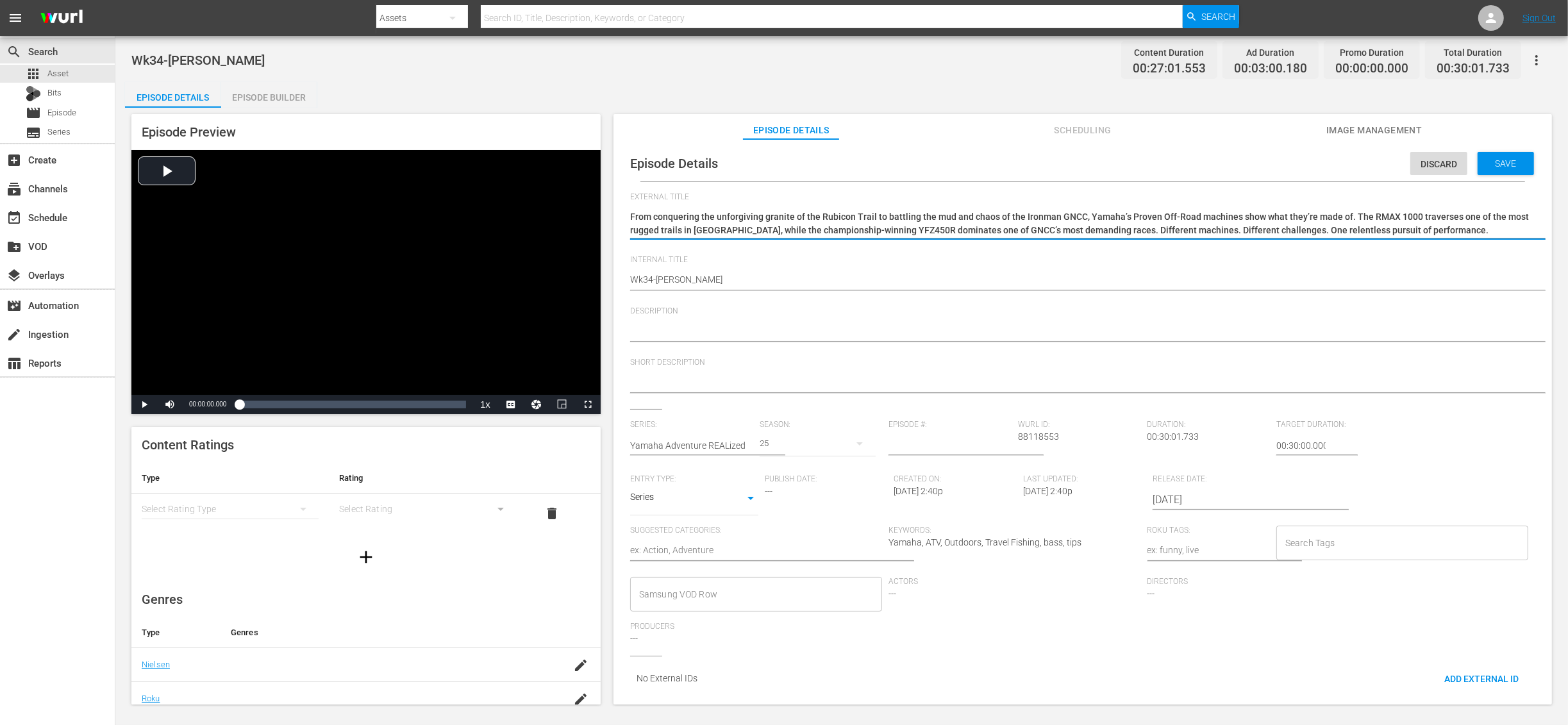
type textarea "Yamaha Adventure REALized"
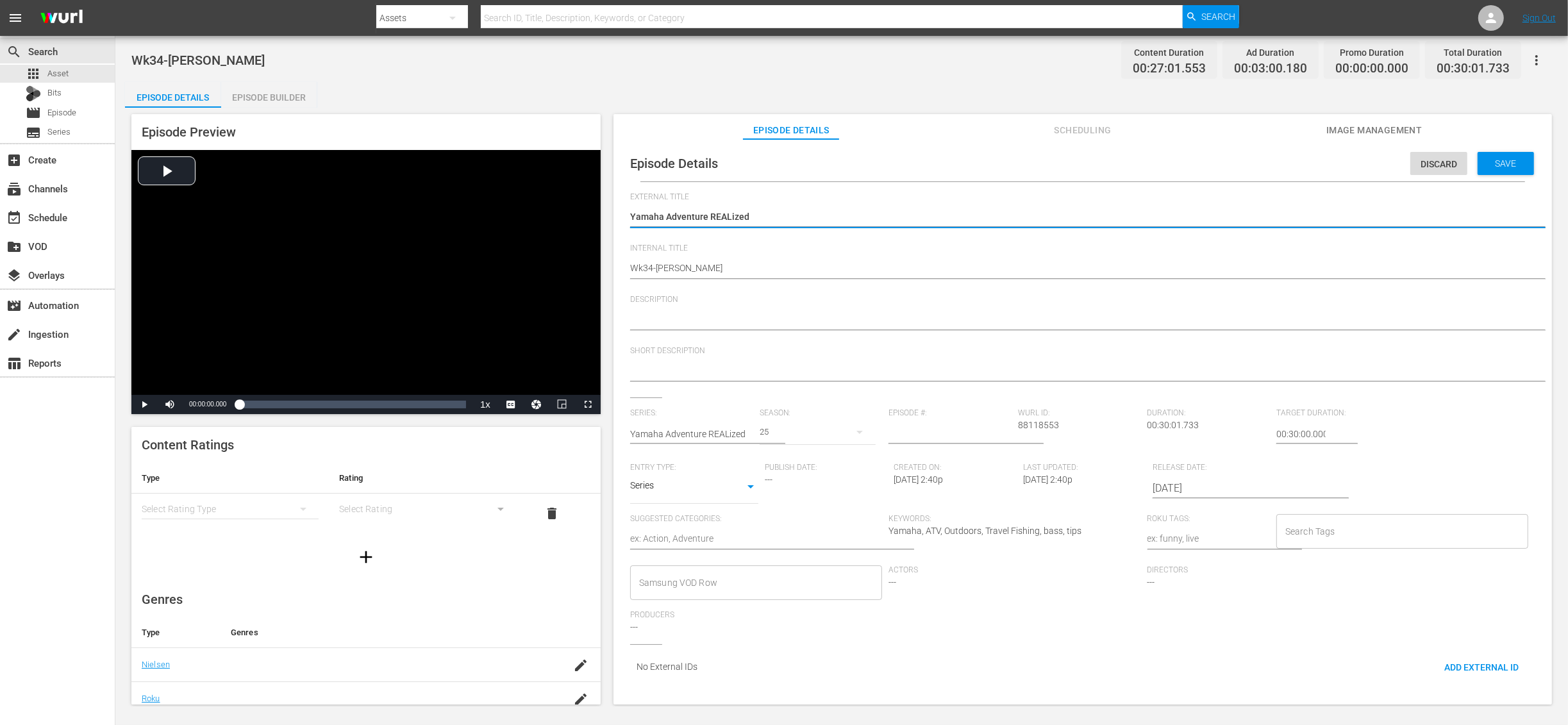
click at [712, 323] on textarea at bounding box center [1079, 320] width 899 height 16
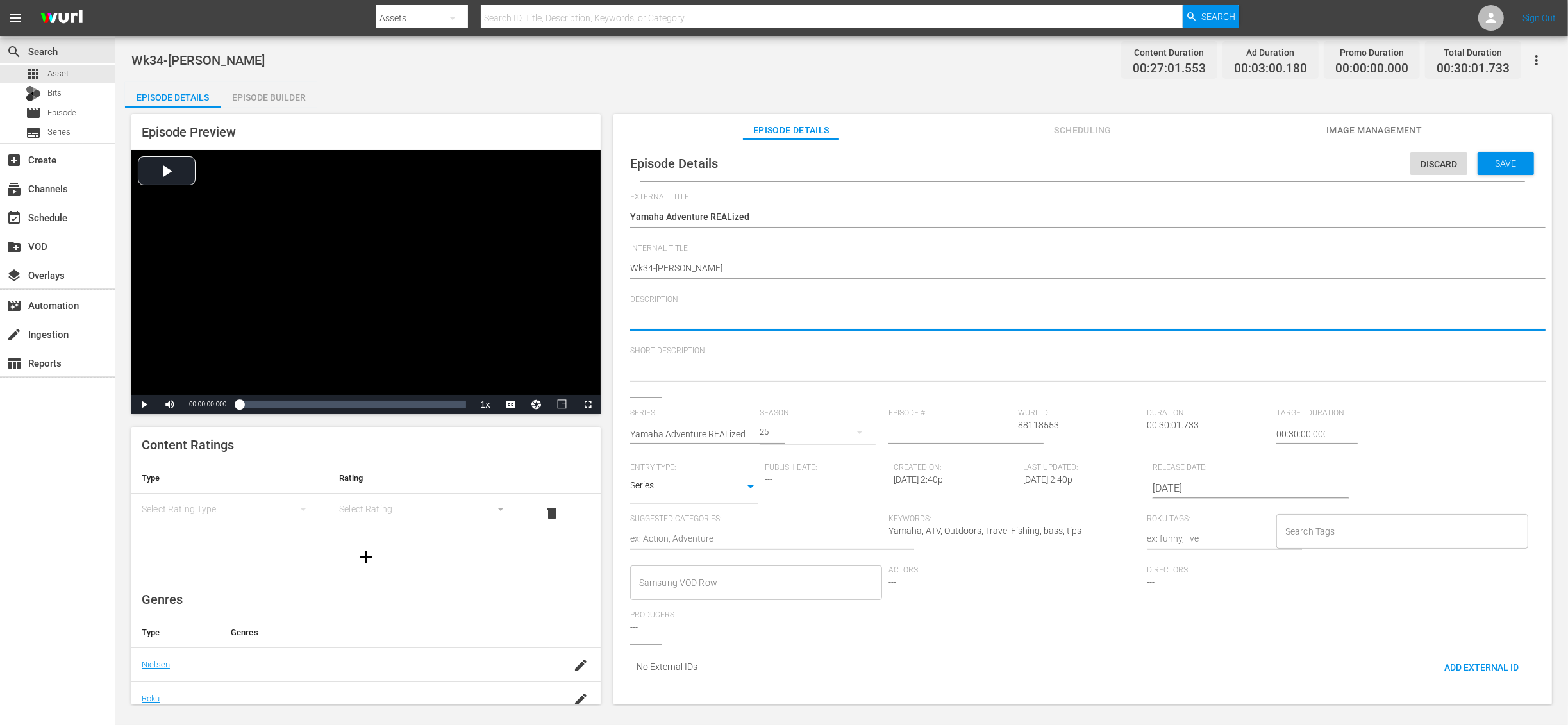
paste textarea "From conquering the unforgiving granite of the Rubicon Trail to battling the mu…"
type textarea "From conquering the unforgiving granite of the Rubicon Trail to battling the mu…"
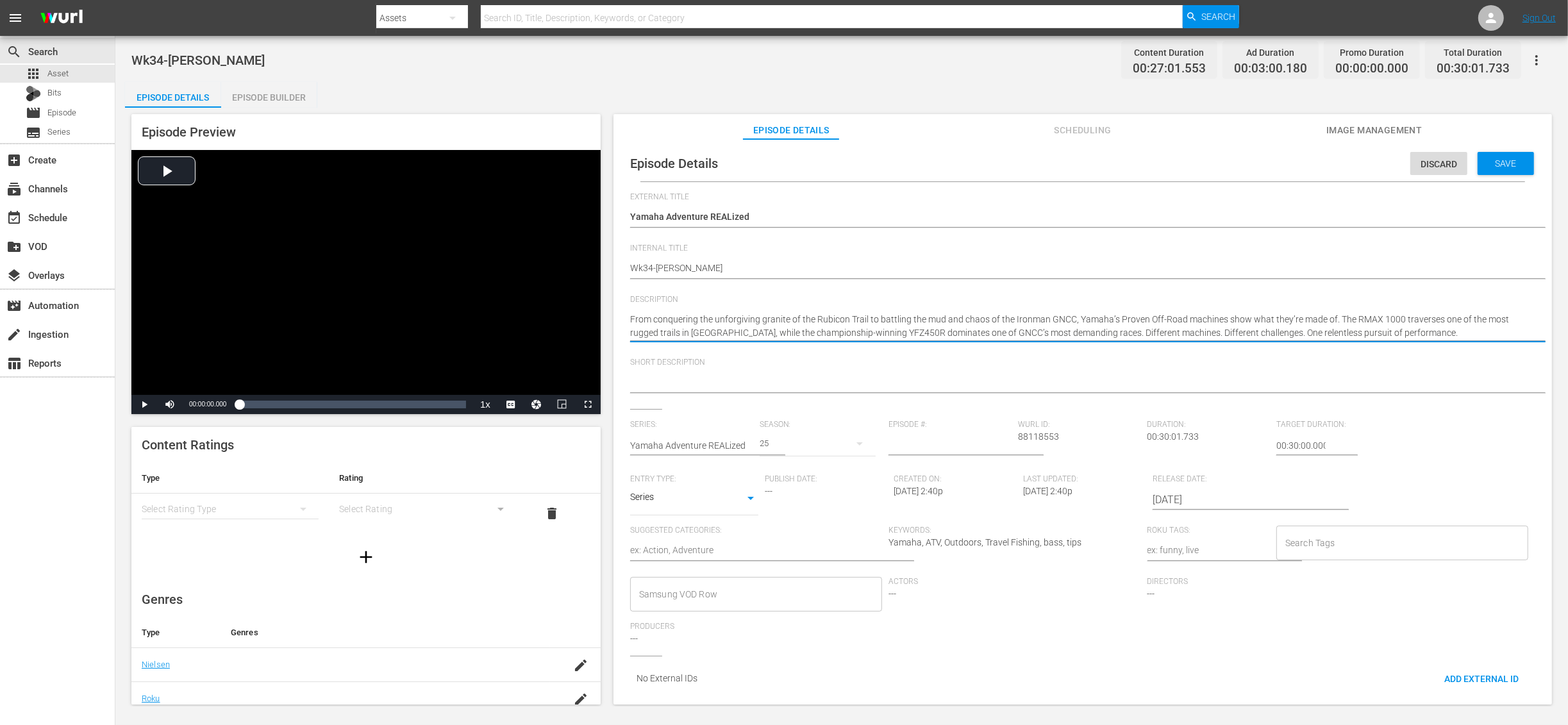
type textarea "From conquering the unforgiving granite of the Rubicon Trail to battling the mu…"
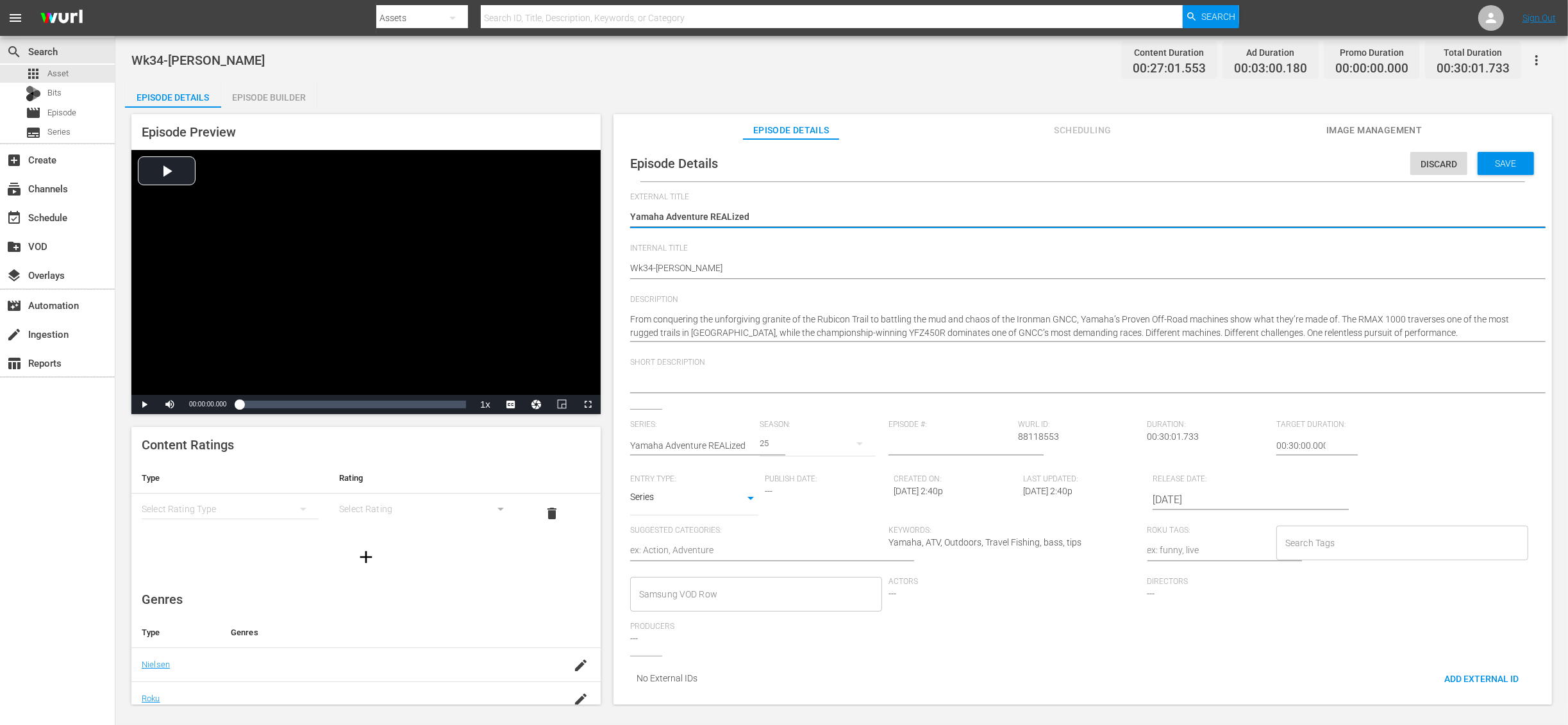
click at [791, 220] on textarea "Yamaha Adventure REALized" at bounding box center [1079, 218] width 899 height 16
paste textarea "Trail Tested, Race Proven: Wolverine RMAX 1000 & YFZ450R in Action"
type textarea "Trail Tested, Race Proven: Wolverine RMAX 1000 & YFZ450R in Action"
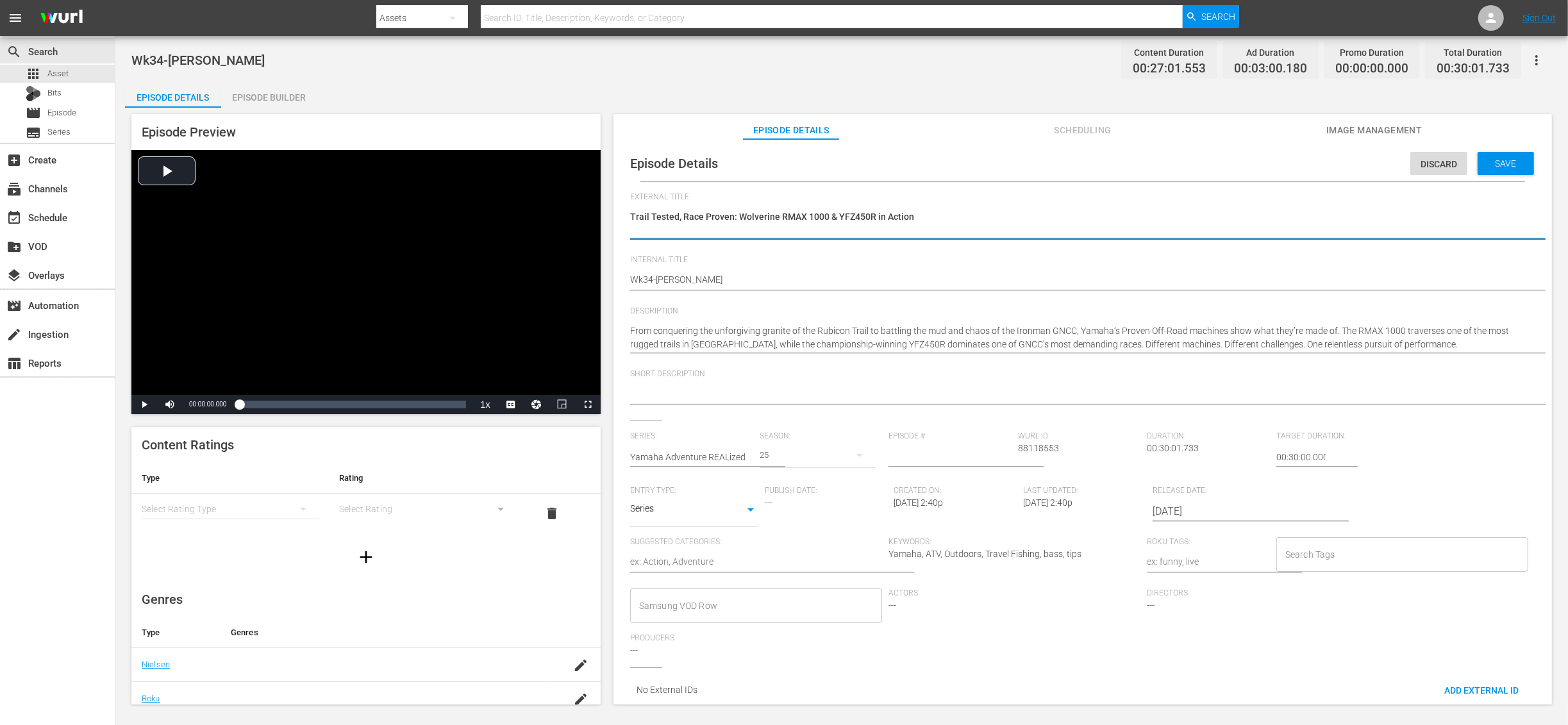
type textarea "Trail Tested, Race Proven: Wolverine RMAX 1000 & YFZ450R in Action"
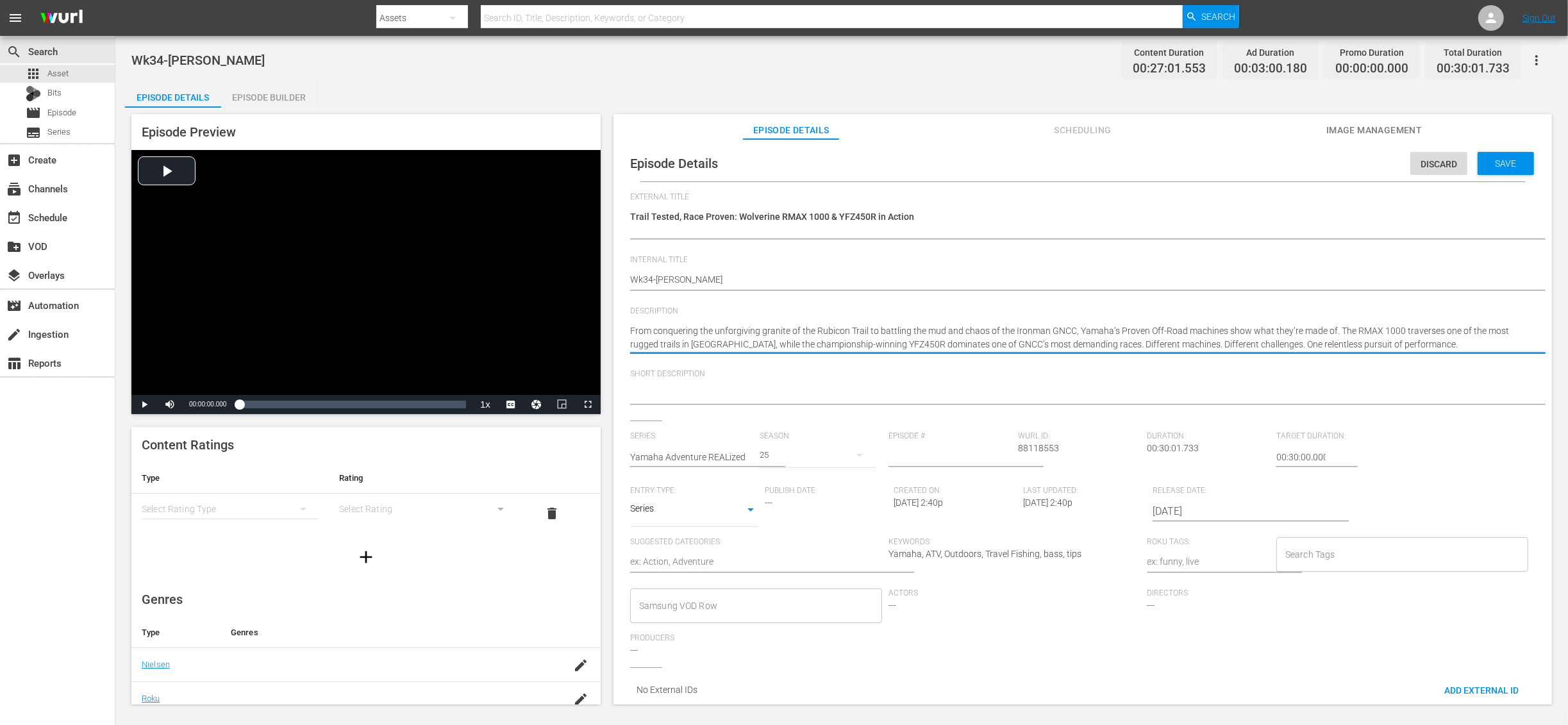
click at [707, 339] on textarea "From conquering the unforgiving granite of the Rubicon Trail to battling the mu…" at bounding box center [1079, 338] width 899 height 27
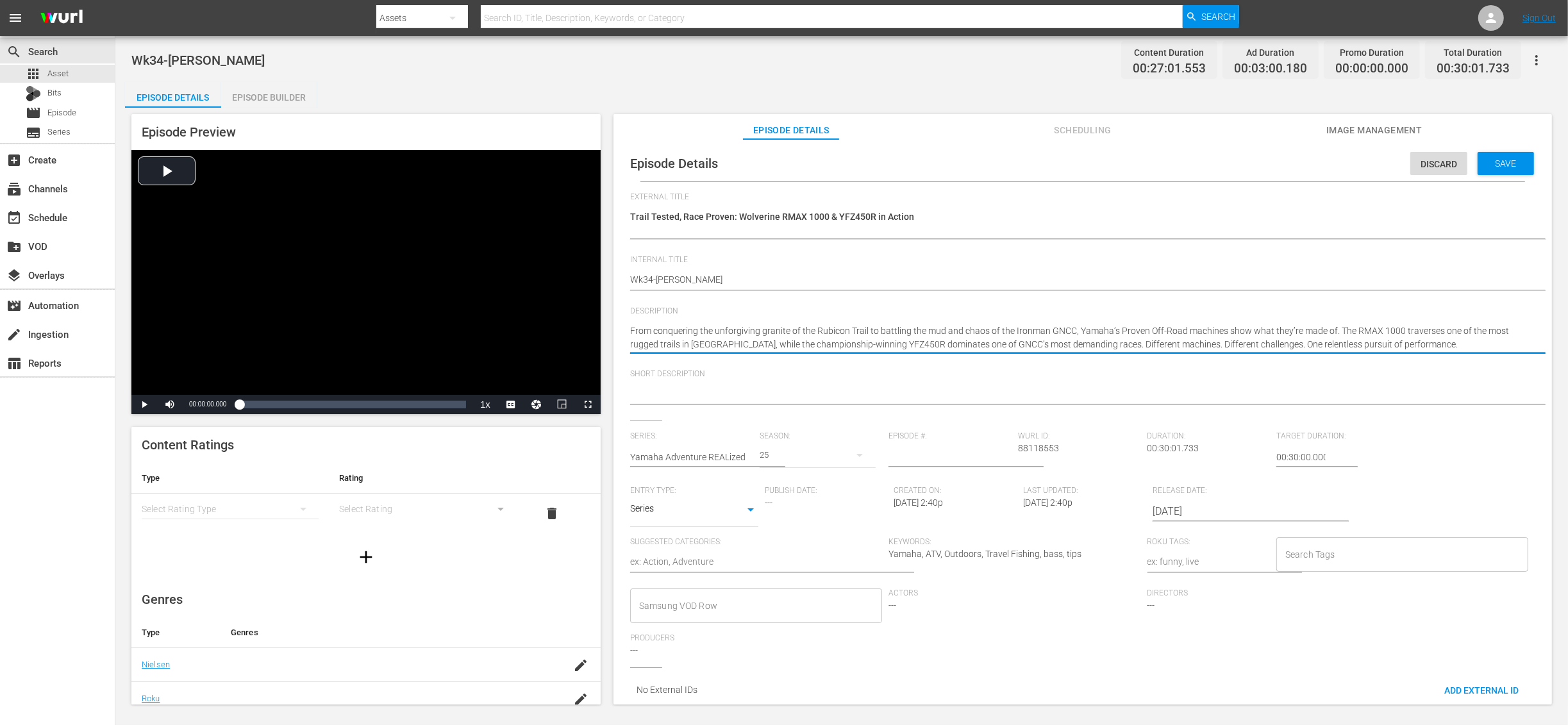
click at [707, 339] on textarea "From conquering the unforgiving granite of the Rubicon Trail to battling the mu…" at bounding box center [1079, 338] width 899 height 27
click at [697, 339] on textarea "From conquering the unforgiving granite of the Rubicon Trail to battling the mu…" at bounding box center [1079, 338] width 899 height 27
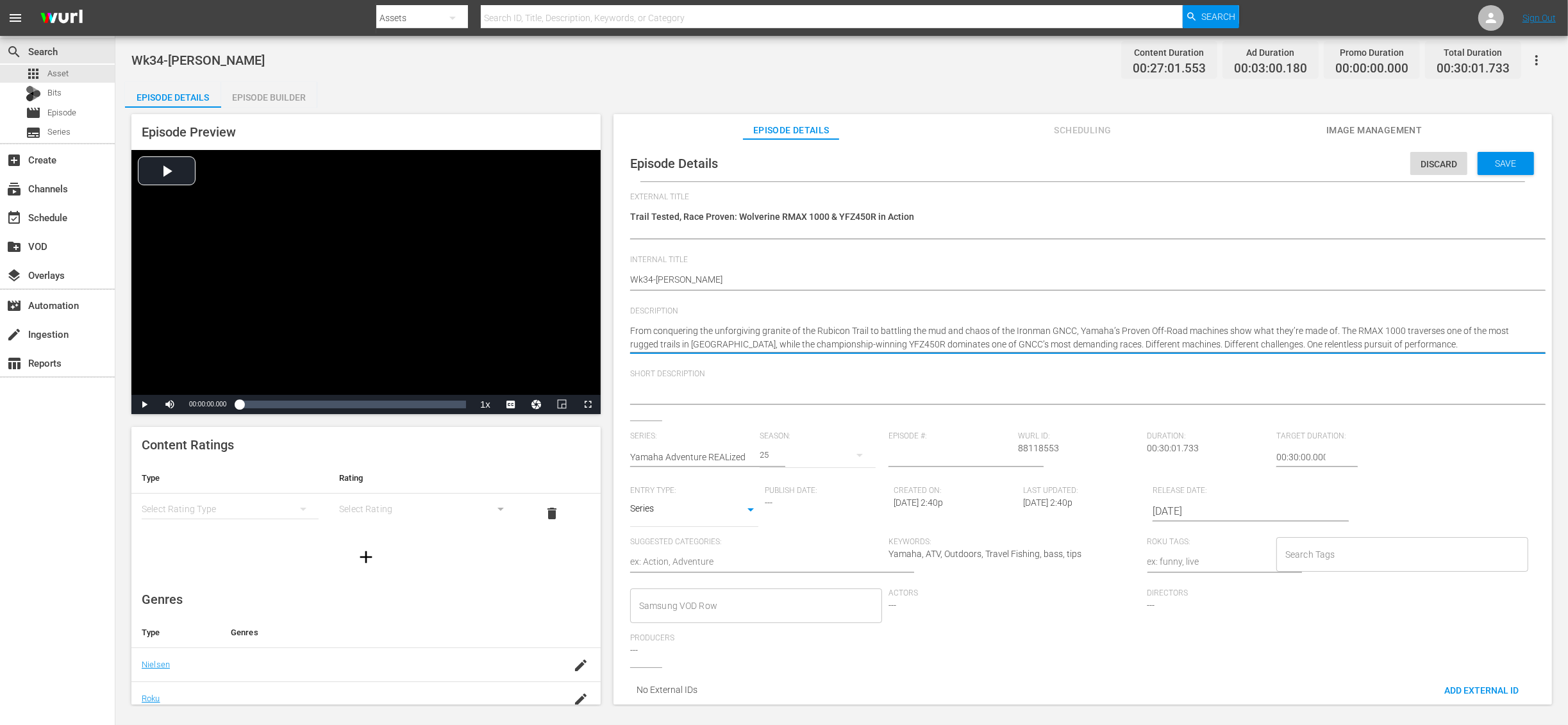
click at [800, 218] on textarea "Yamaha Adventure REALized" at bounding box center [1079, 224] width 899 height 27
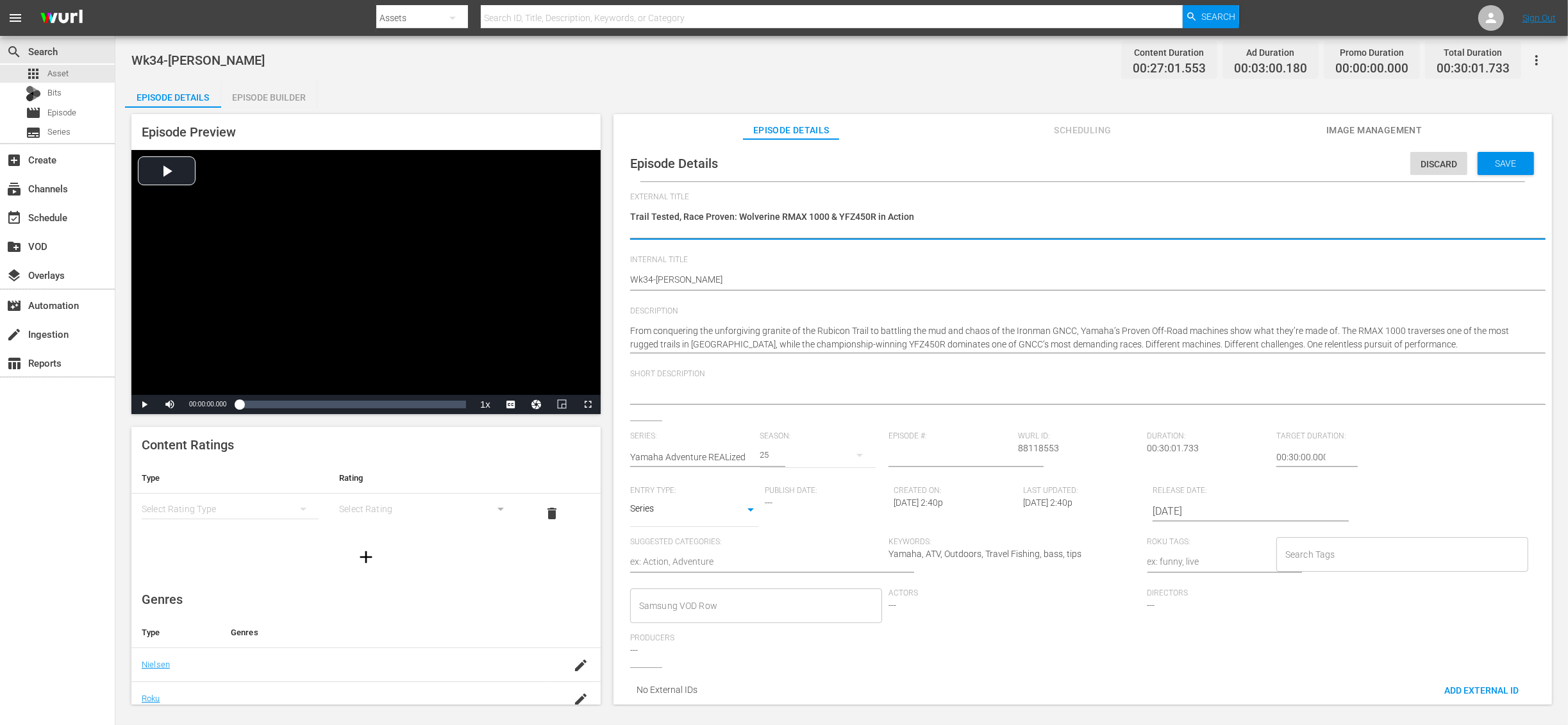
click at [800, 218] on textarea "Yamaha Adventure REALized" at bounding box center [1079, 224] width 899 height 27
click at [792, 218] on textarea "Yamaha Adventure REALized" at bounding box center [1079, 224] width 899 height 27
click at [779, 218] on textarea "Yamaha Adventure REALized" at bounding box center [1079, 224] width 899 height 27
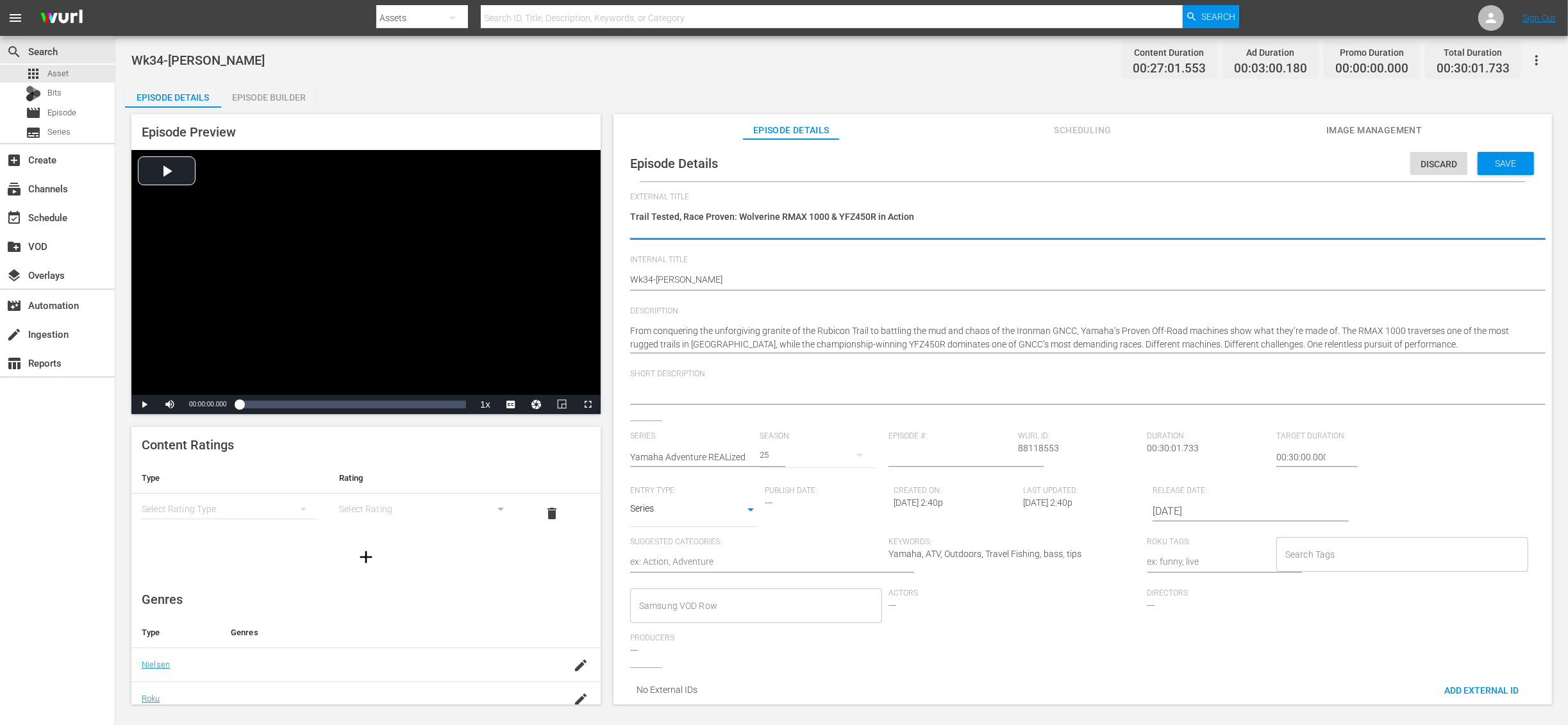
click at [630, 219] on textarea "Yamaha Adventure REALized" at bounding box center [1079, 224] width 899 height 27
paste textarea "Yamaha Adventure Series"
type textarea "Yamaha Adventure SeriesTrail Tested, Race Proven: Wolverine RMAX 1000 & YFZ450R…"
type textarea "Yamaha Adventure Series:Trail Tested, Race Proven: Wolverine RMAX 1000 & YFZ450…"
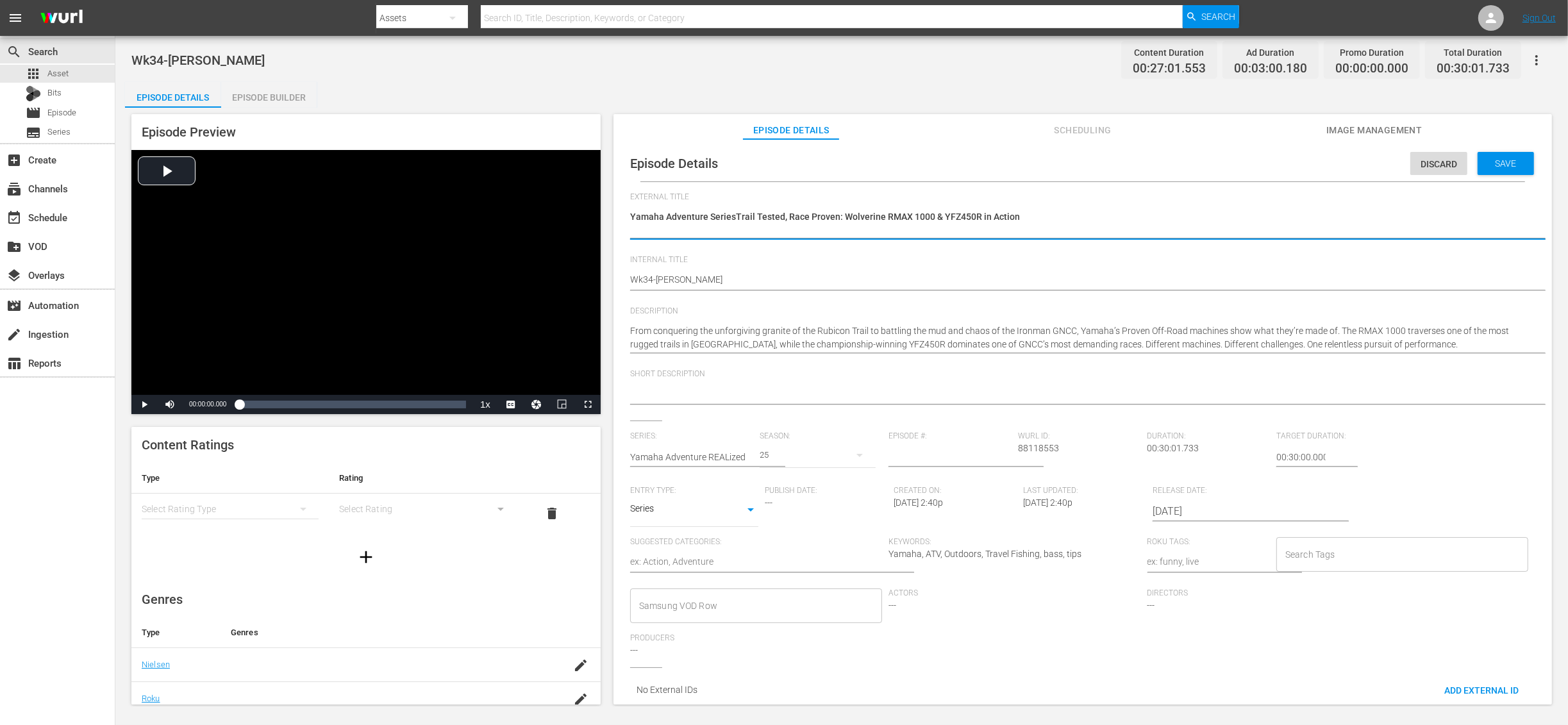
type textarea "Yamaha Adventure Series:Trail Tested, Race Proven: Wolverine RMAX 1000 & YFZ450…"
type textarea "Yamaha Adventure Series: Trail Tested, Race Proven: Wolverine RMAX 1000 & YFZ45…"
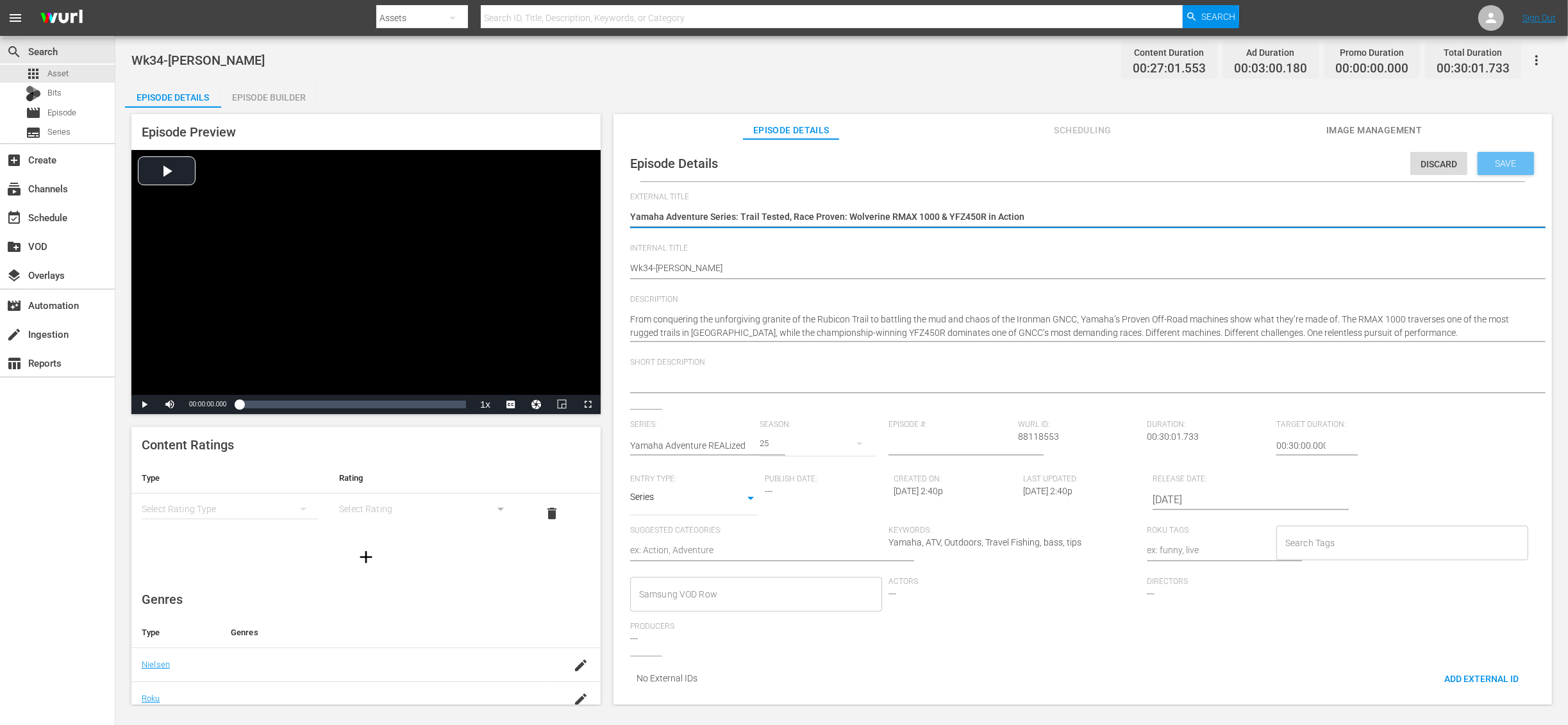
type textarea "Yamaha Adventure Series: Trail Tested, Race Proven: Wolverine RMAX 1000 & YFZ45…"
click at [1497, 169] on div "Save" at bounding box center [1505, 163] width 56 height 23
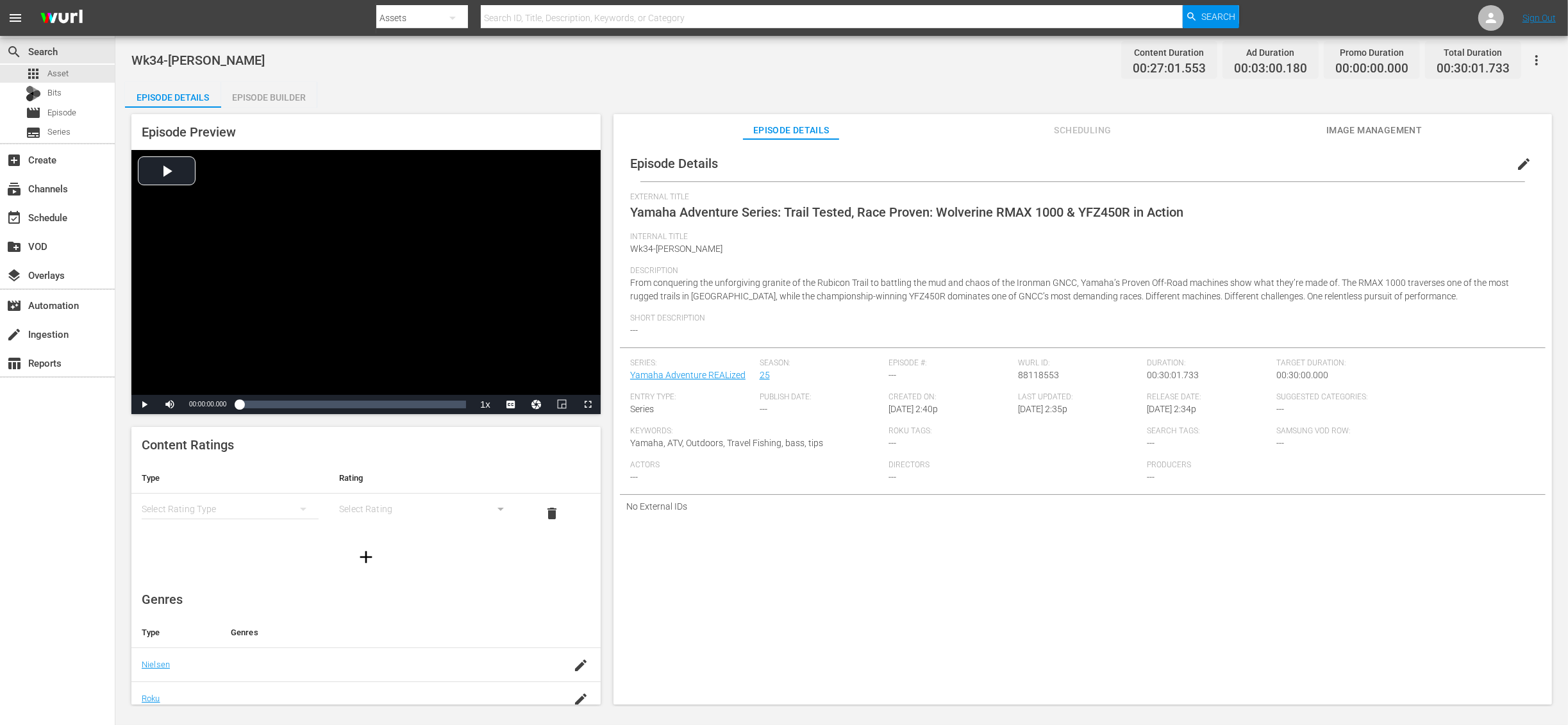
click at [1035, 204] on span "Yamaha Adventure Series: Trail Tested, Race Proven: Wolverine RMAX 1000 & YFZ45…" at bounding box center [907, 212] width 553 height 16
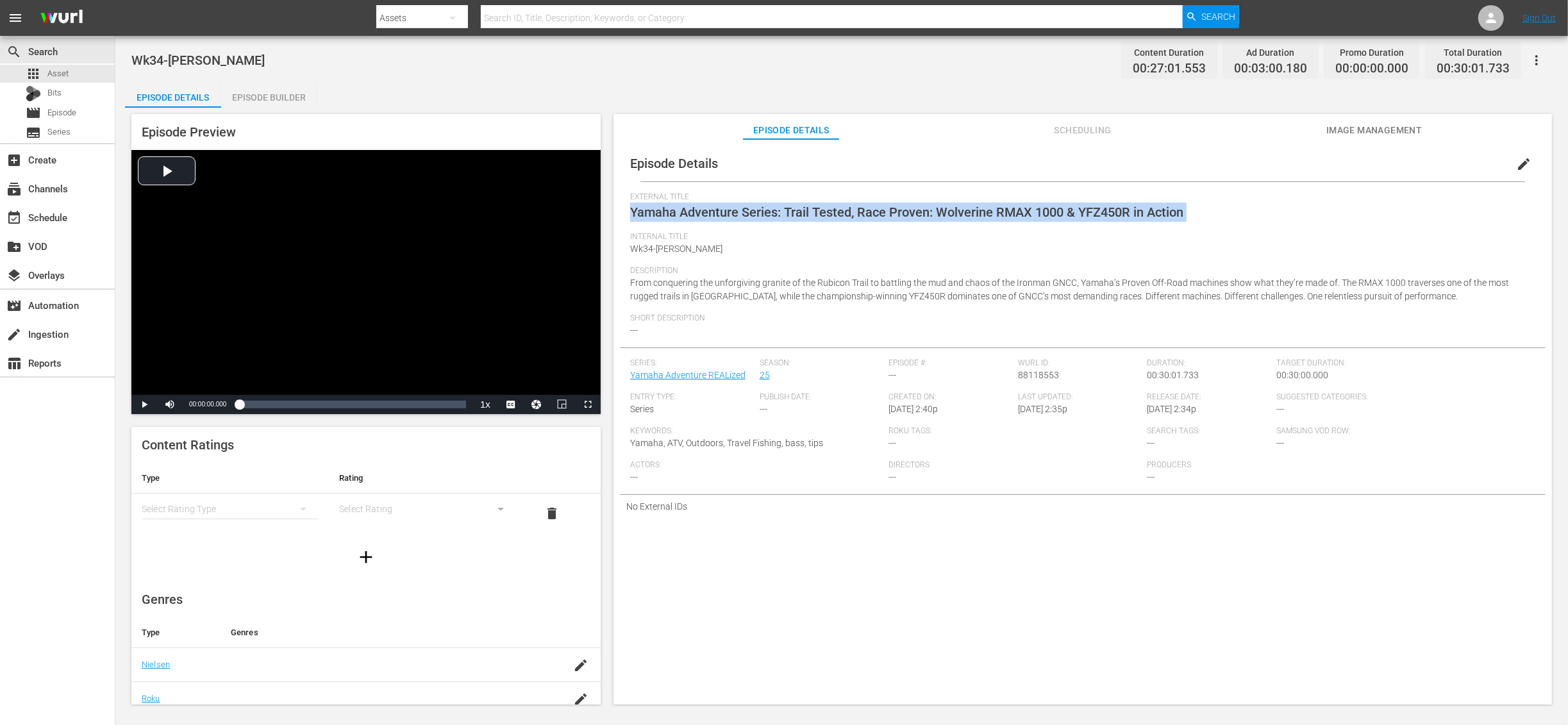
click at [1035, 204] on span "Yamaha Adventure Series: Trail Tested, Race Proven: Wolverine RMAX 1000 & YFZ45…" at bounding box center [907, 212] width 553 height 16
click at [1013, 207] on span "Yamaha Adventure Series: Trail Tested, Race Proven: Wolverine RMAX 1000 & YFZ45…" at bounding box center [907, 212] width 553 height 16
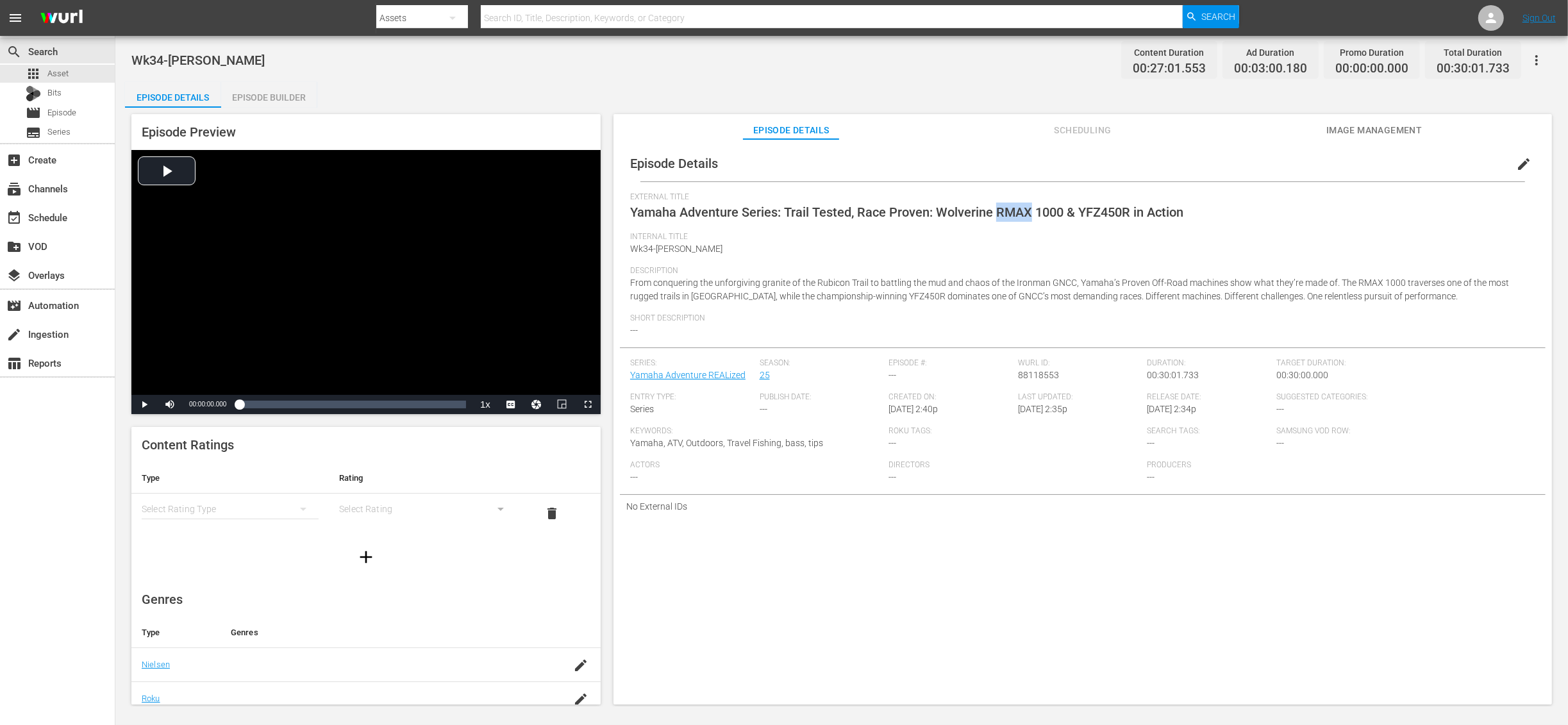
click at [1013, 207] on span "Yamaha Adventure Series: Trail Tested, Race Proven: Wolverine RMAX 1000 & YFZ45…" at bounding box center [907, 212] width 553 height 16
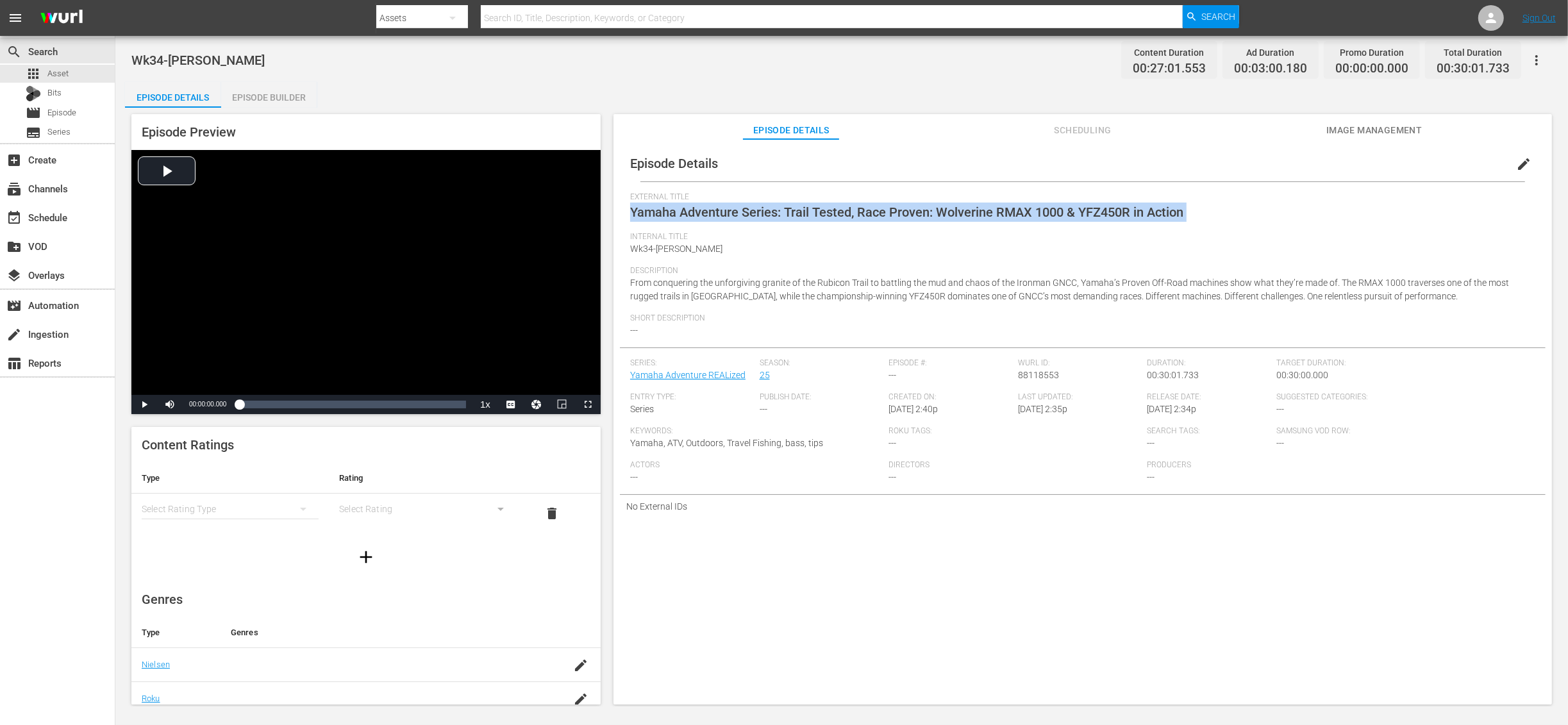
click at [1013, 207] on span "Yamaha Adventure Series: Trail Tested, Race Proven: Wolverine RMAX 1000 & YFZ45…" at bounding box center [907, 212] width 553 height 16
click at [999, 209] on span "Yamaha Adventure Series: Trail Tested, Race Proven: Wolverine RMAX 1000 & YFZ45…" at bounding box center [907, 212] width 553 height 16
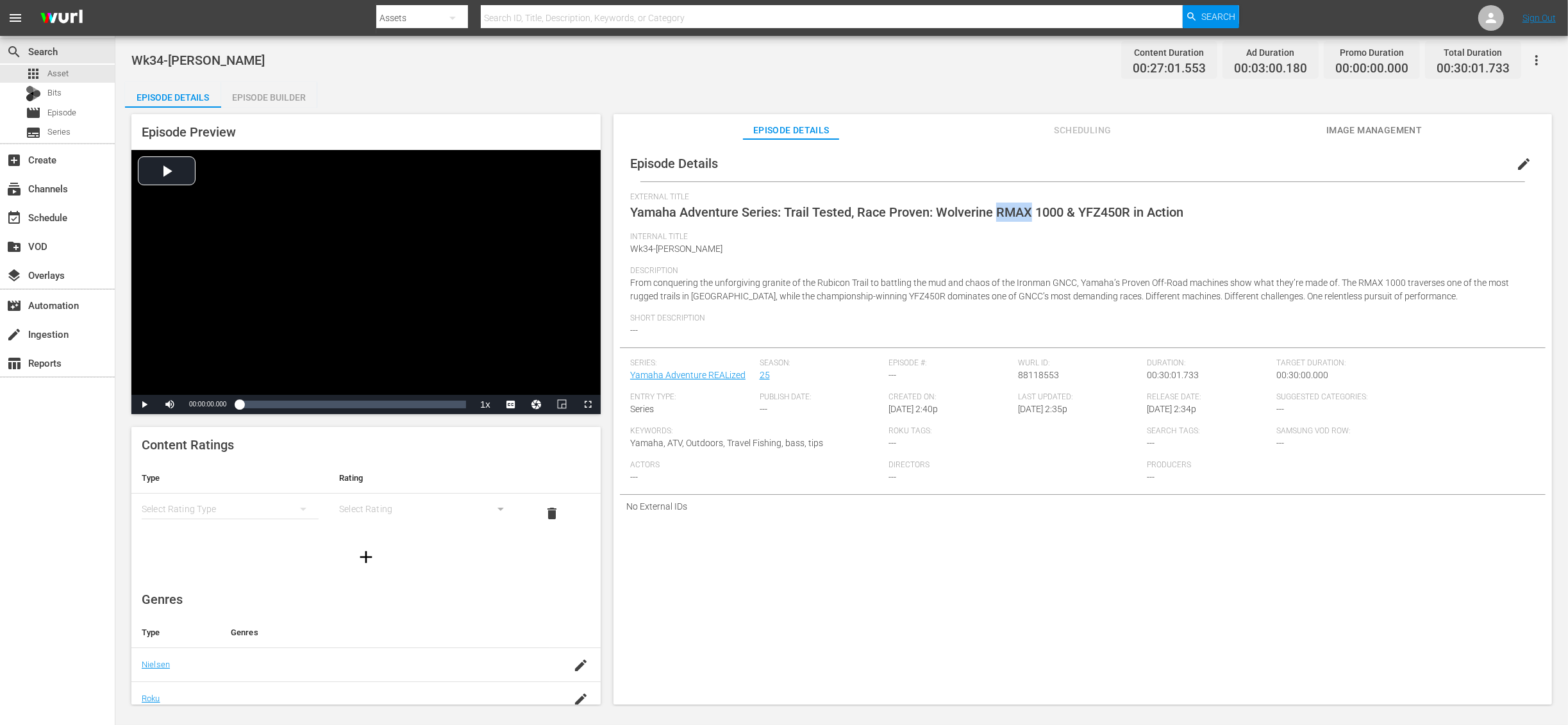
click at [999, 209] on span "Yamaha Adventure Series: Trail Tested, Race Proven: Wolverine RMAX 1000 & YFZ45…" at bounding box center [907, 212] width 553 height 16
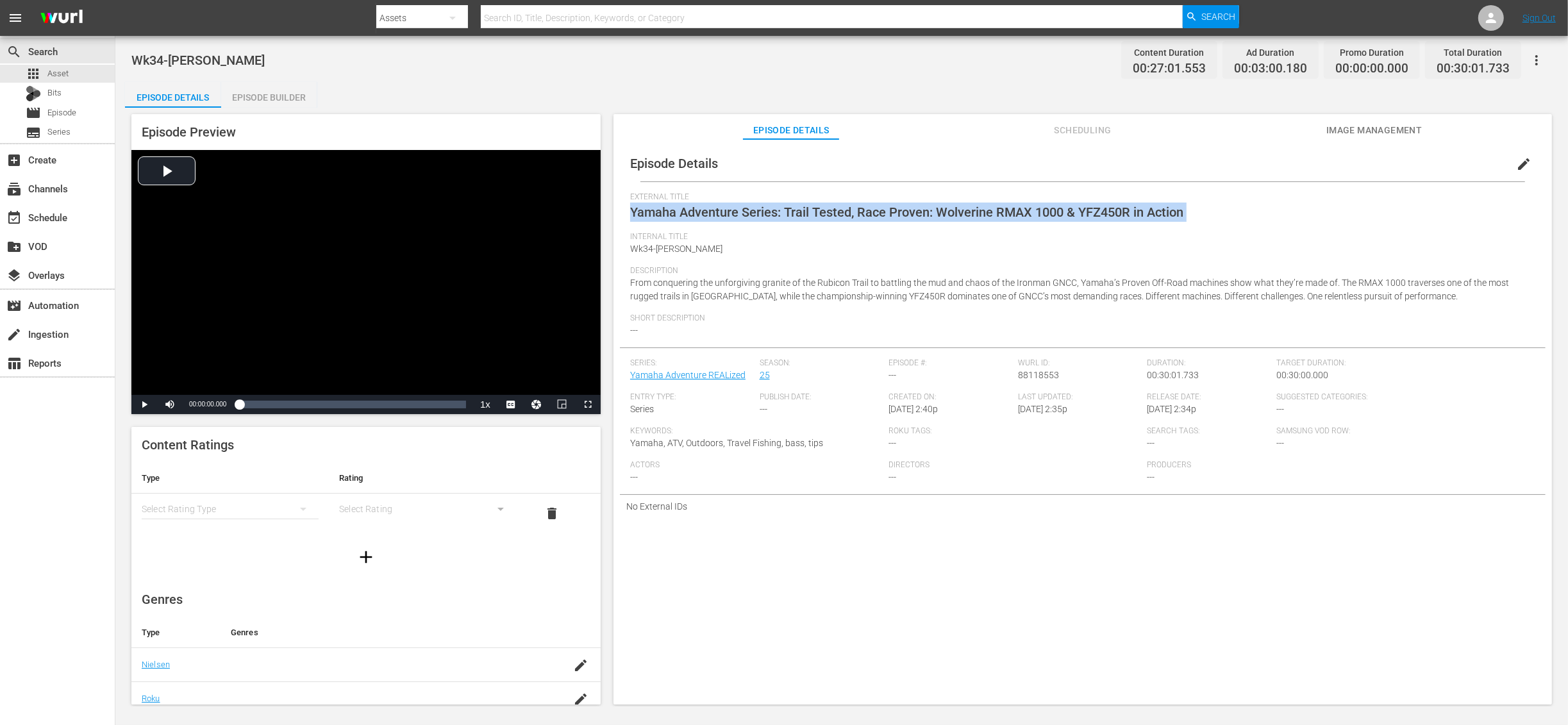
click at [999, 209] on span "Yamaha Adventure Series: Trail Tested, Race Proven: Wolverine RMAX 1000 & YFZ45…" at bounding box center [907, 212] width 553 height 16
click at [985, 209] on span "Yamaha Adventure Series: Trail Tested, Race Proven: Wolverine RMAX 1000 & YFZ45…" at bounding box center [907, 212] width 553 height 16
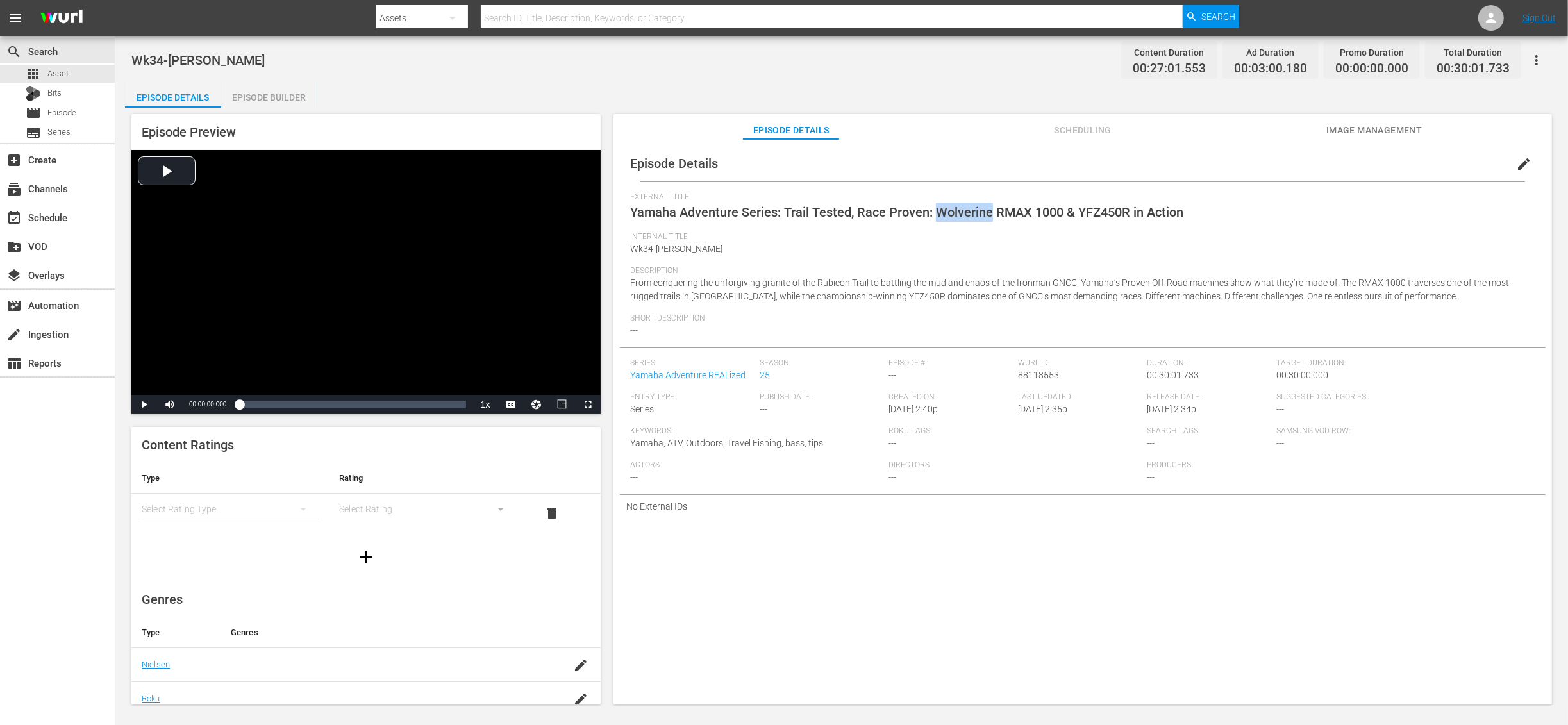
click at [985, 209] on span "Yamaha Adventure Series: Trail Tested, Race Proven: Wolverine RMAX 1000 & YFZ45…" at bounding box center [907, 212] width 553 height 16
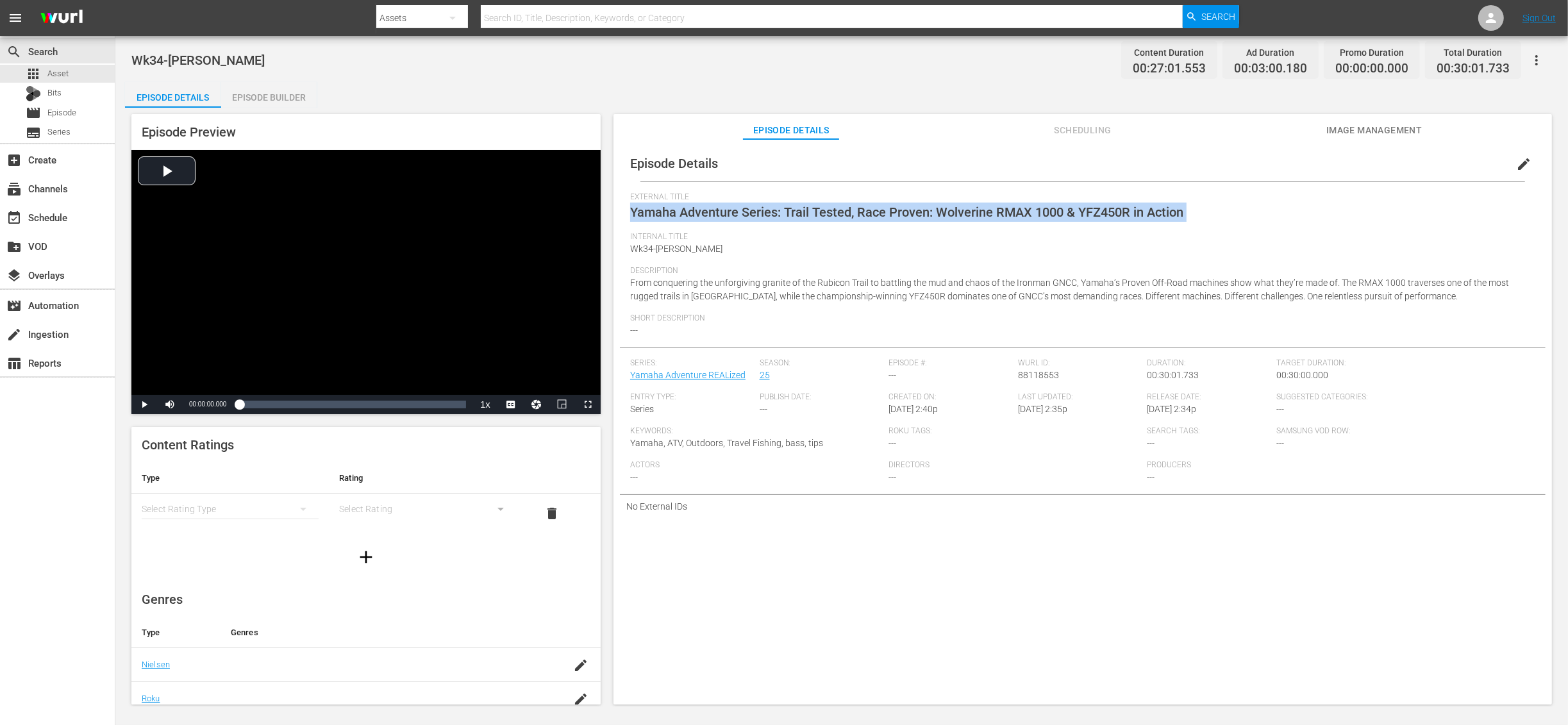
click at [985, 209] on span "Yamaha Adventure Series: Trail Tested, Race Proven: Wolverine RMAX 1000 & YFZ45…" at bounding box center [907, 212] width 553 height 16
click at [960, 210] on span "Yamaha Adventure Series: Trail Tested, Race Proven: Wolverine RMAX 1000 & YFZ45…" at bounding box center [907, 212] width 553 height 16
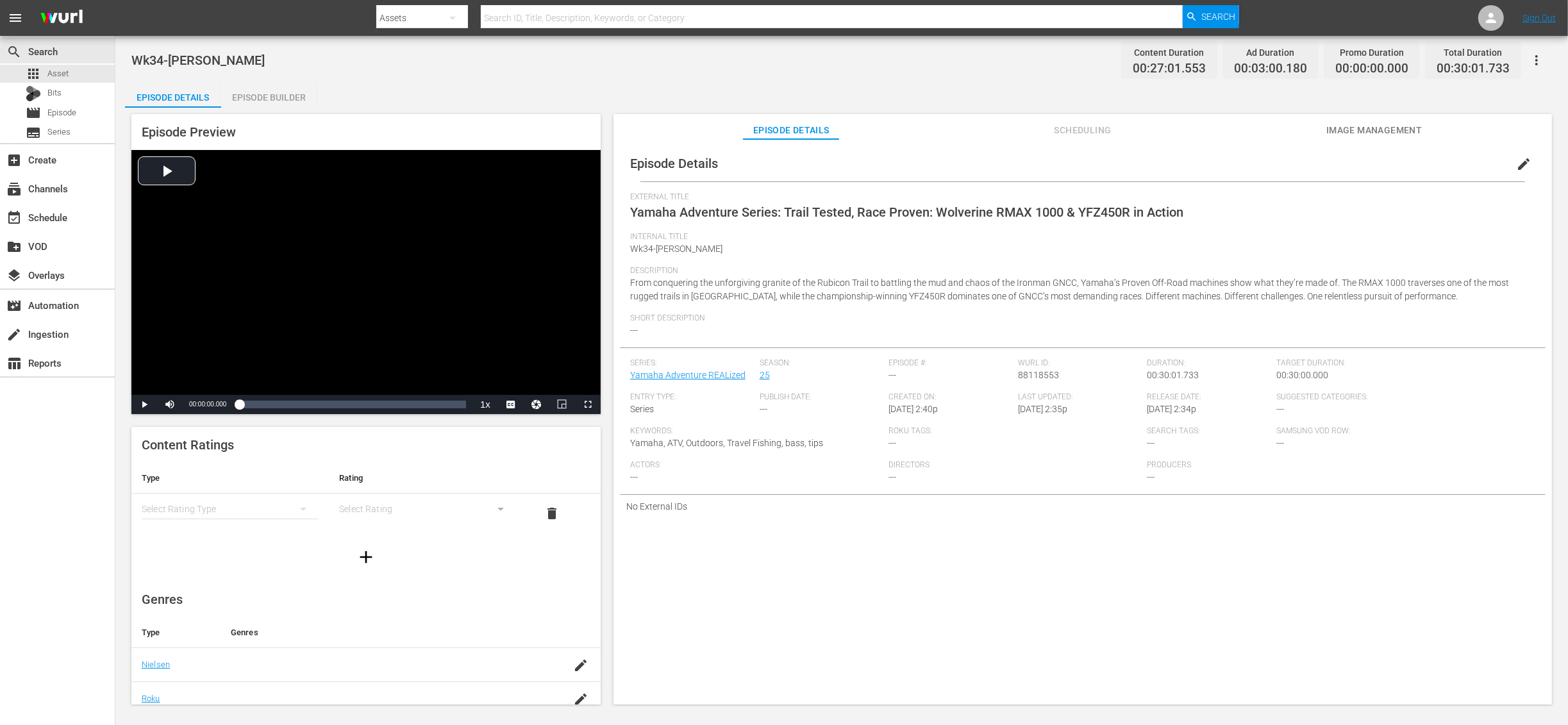
click at [839, 292] on span "From conquering the unforgiving granite of the Rubicon Trail to battling the mu…" at bounding box center [1070, 289] width 879 height 24
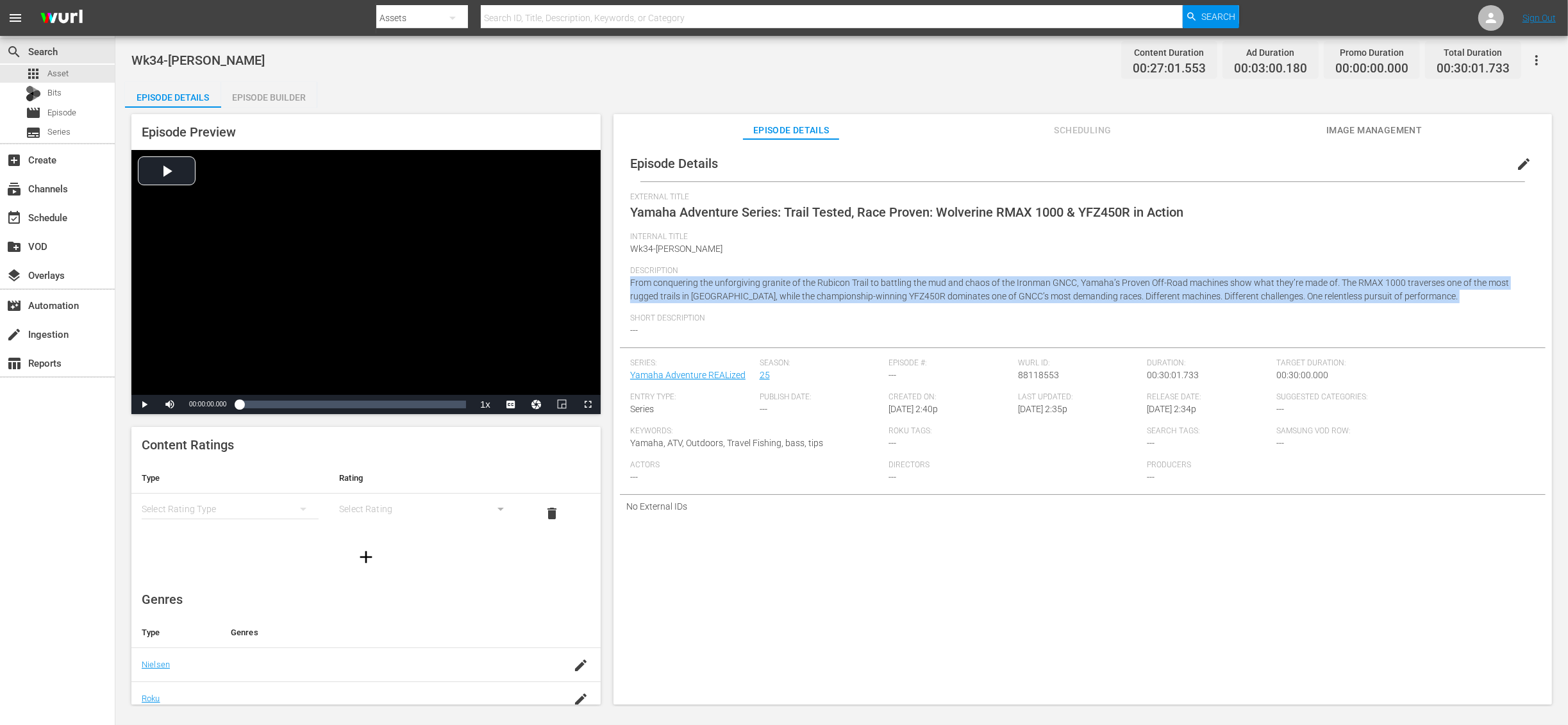
click at [839, 292] on span "From conquering the unforgiving granite of the Rubicon Trail to battling the mu…" at bounding box center [1070, 289] width 879 height 24
click at [829, 293] on span "From conquering the unforgiving granite of the Rubicon Trail to battling the mu…" at bounding box center [1070, 289] width 879 height 24
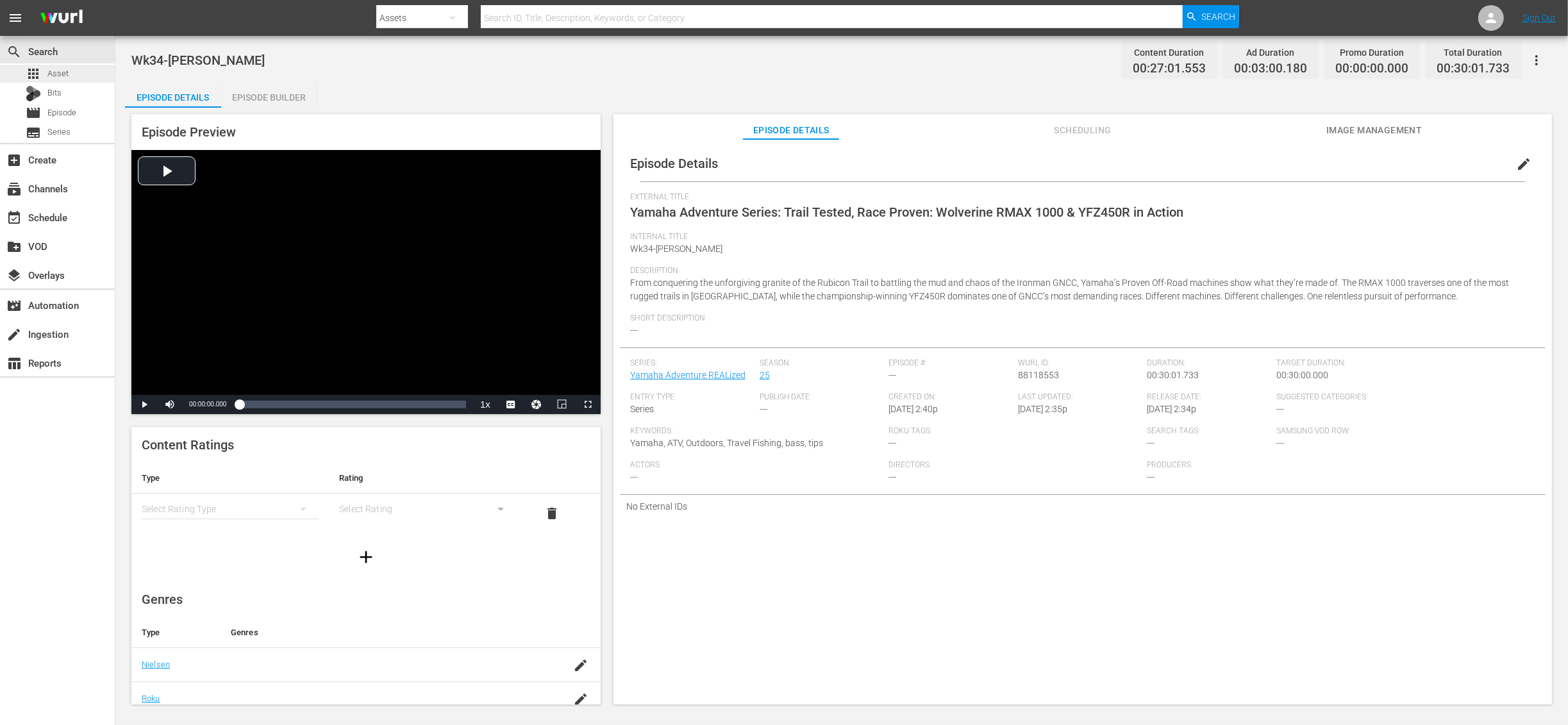
click at [73, 76] on div "apps Asset" at bounding box center [58, 74] width 115 height 18
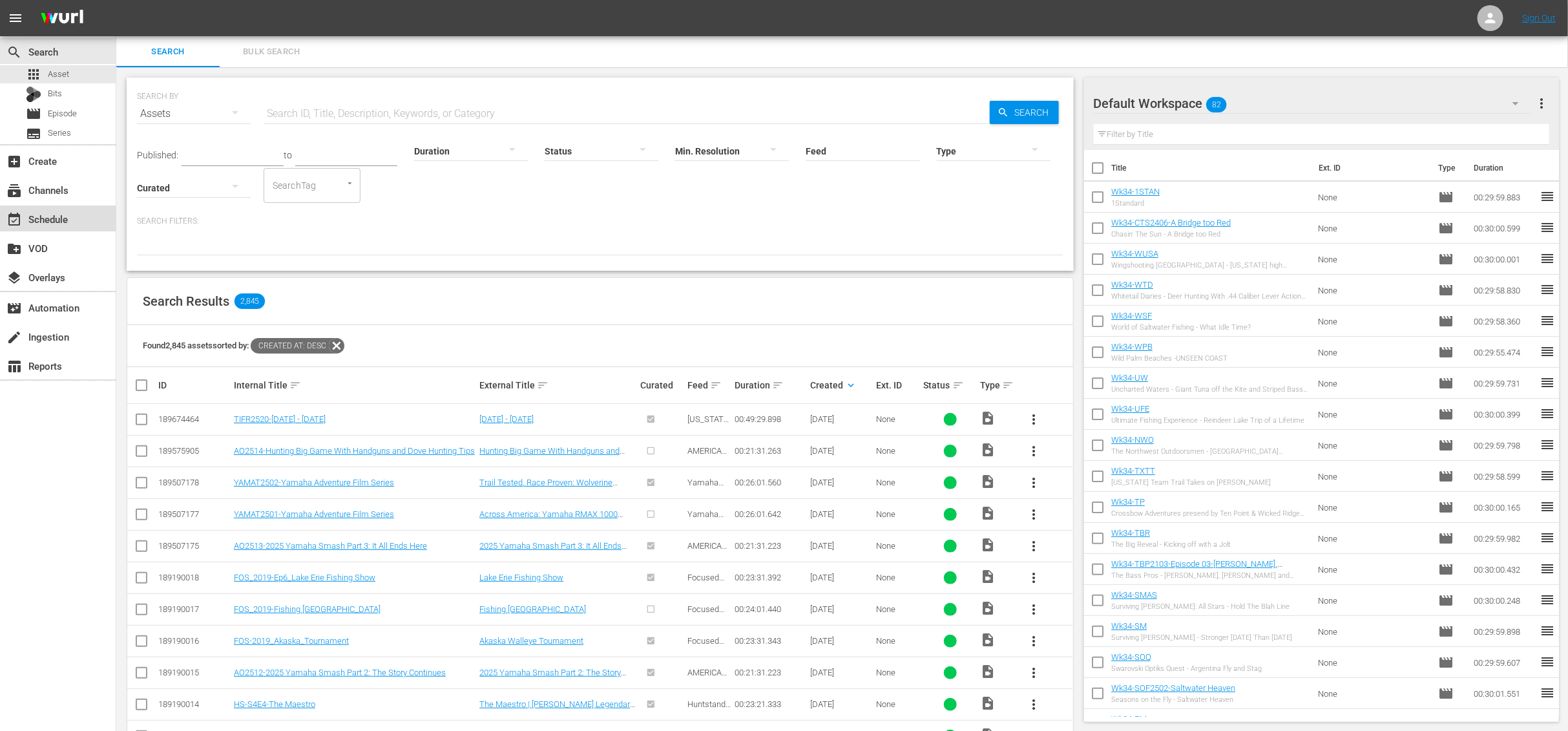
click at [55, 221] on div "event_available Schedule" at bounding box center [36, 217] width 72 height 12
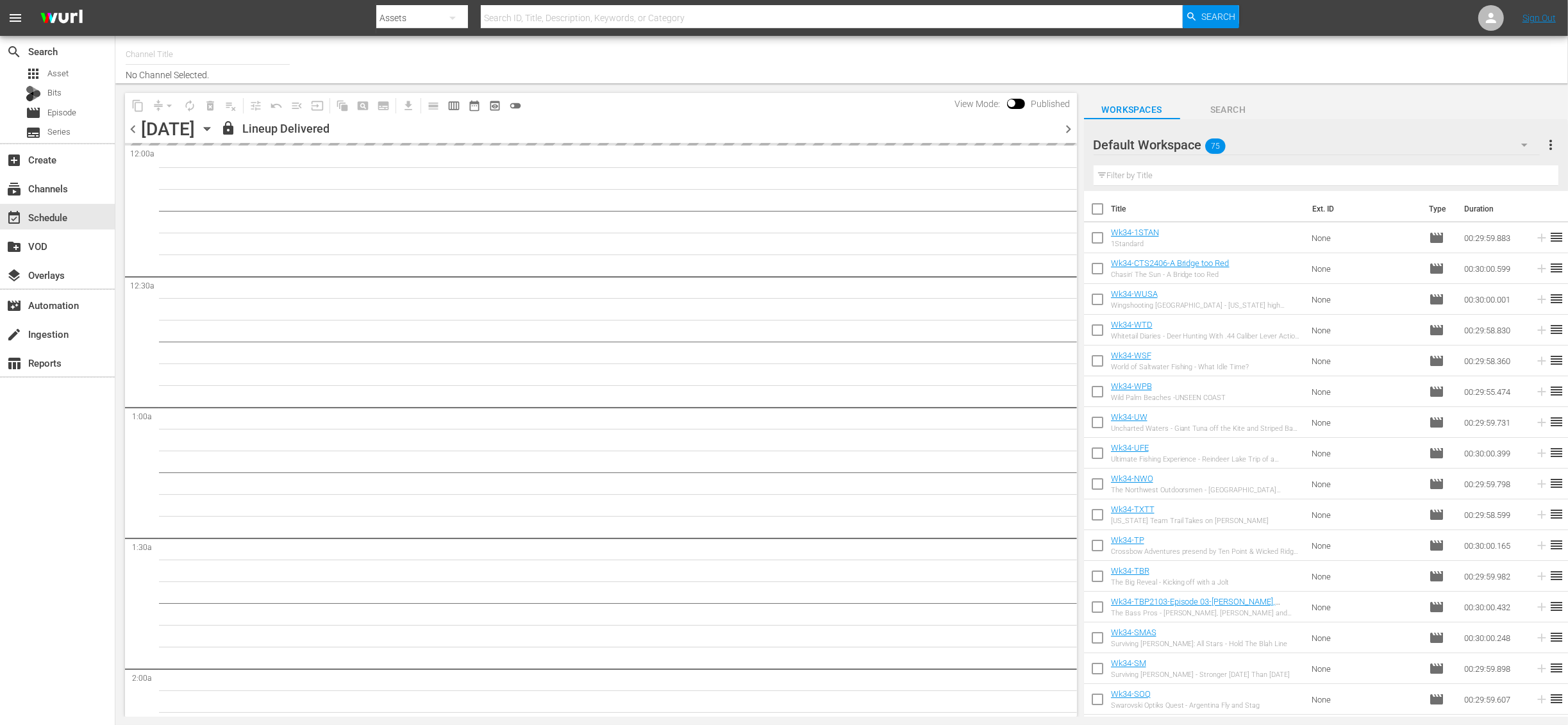
type input "Outdoor Action (1158)"
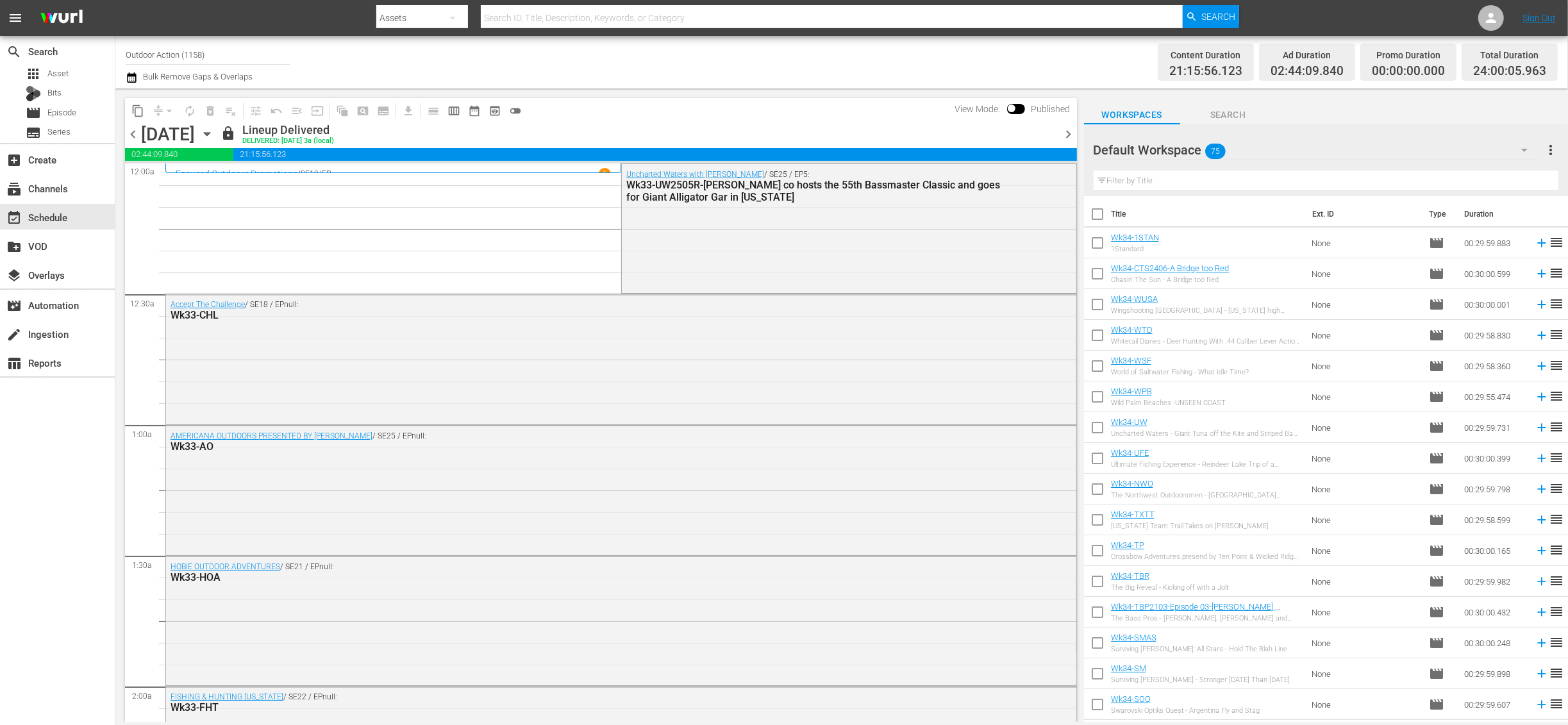
click at [214, 136] on icon "button" at bounding box center [207, 134] width 14 height 14
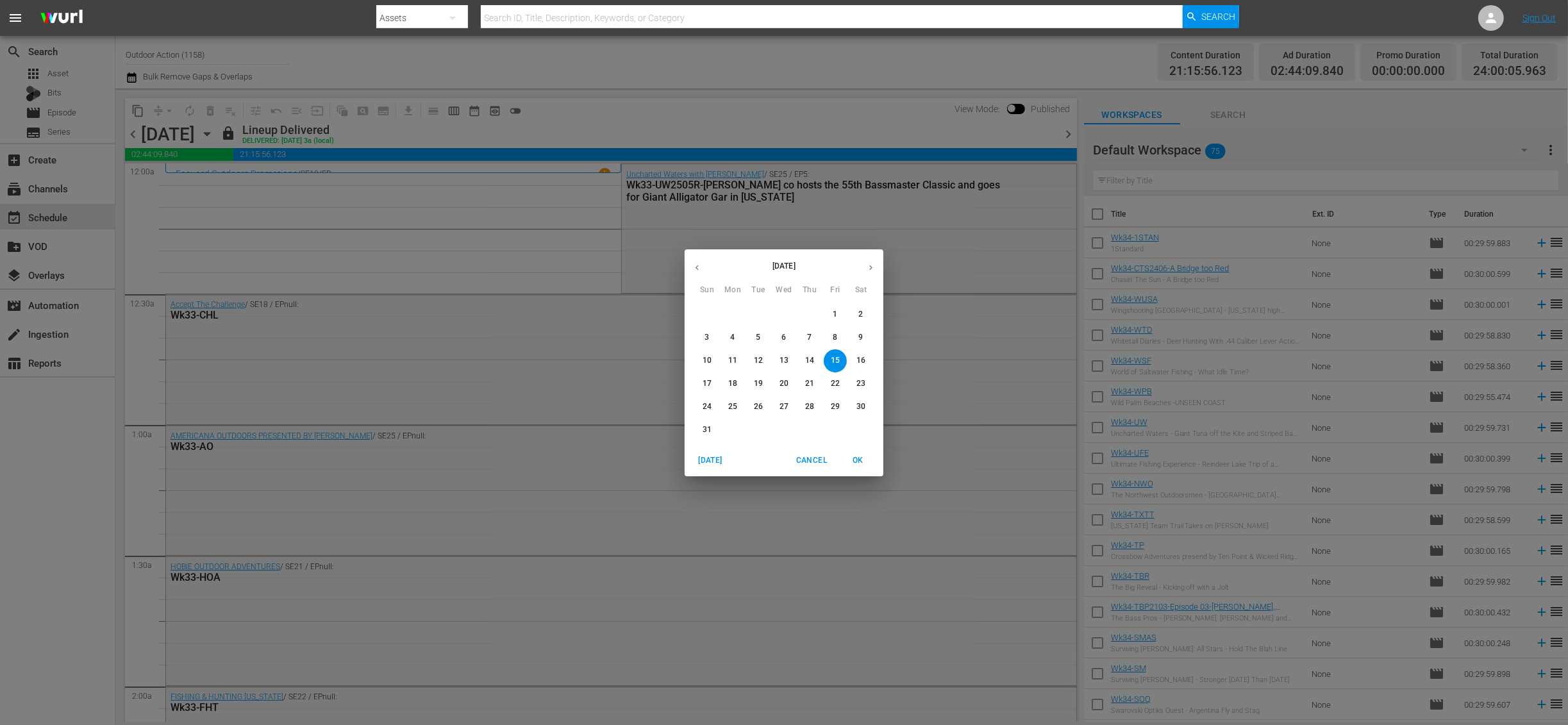
click at [736, 381] on p "18" at bounding box center [733, 383] width 9 height 11
